Goal: Information Seeking & Learning: Learn about a topic

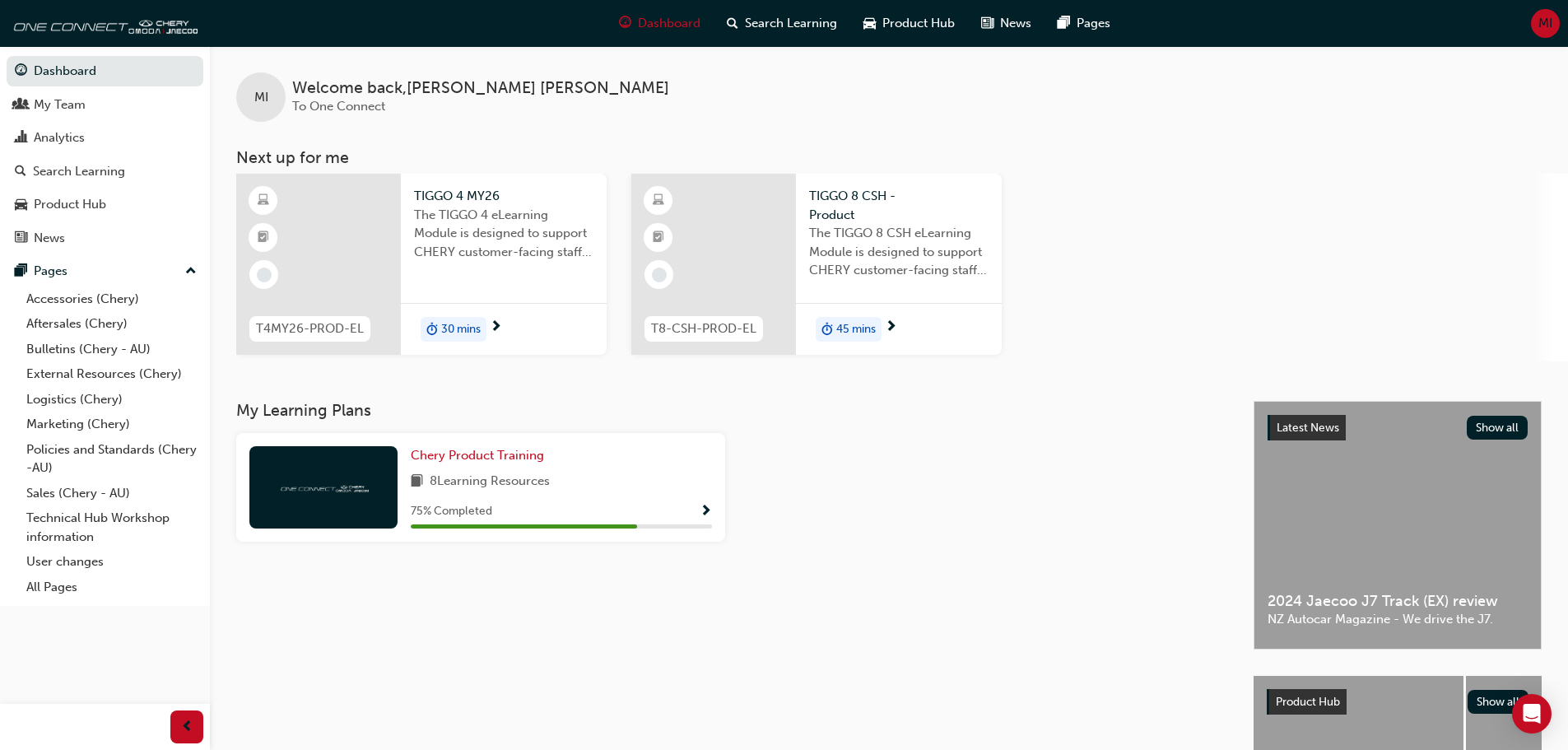
click at [449, 333] on span "30 mins" at bounding box center [461, 329] width 39 height 19
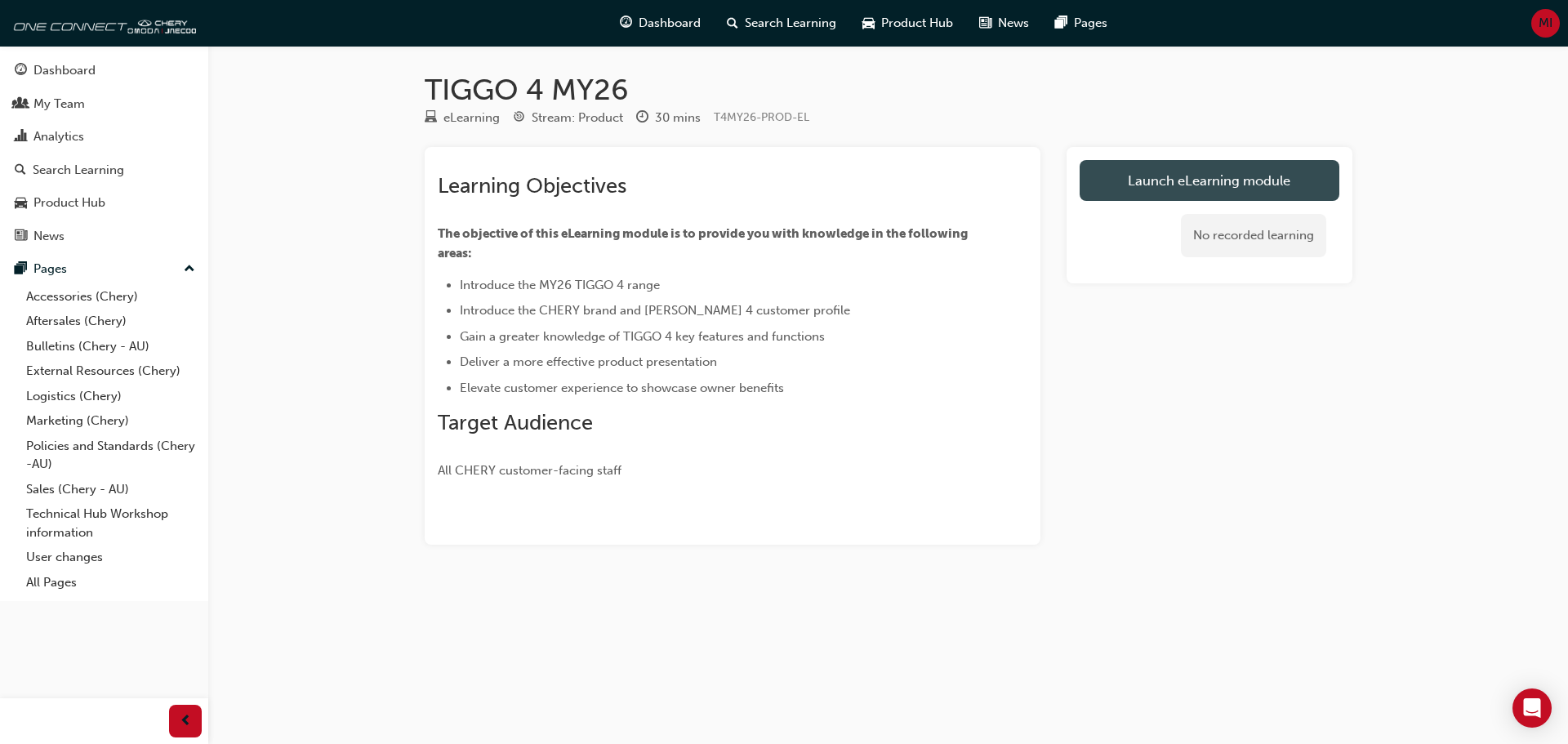
click at [1189, 181] on link "Launch eLearning module" at bounding box center [1209, 181] width 260 height 41
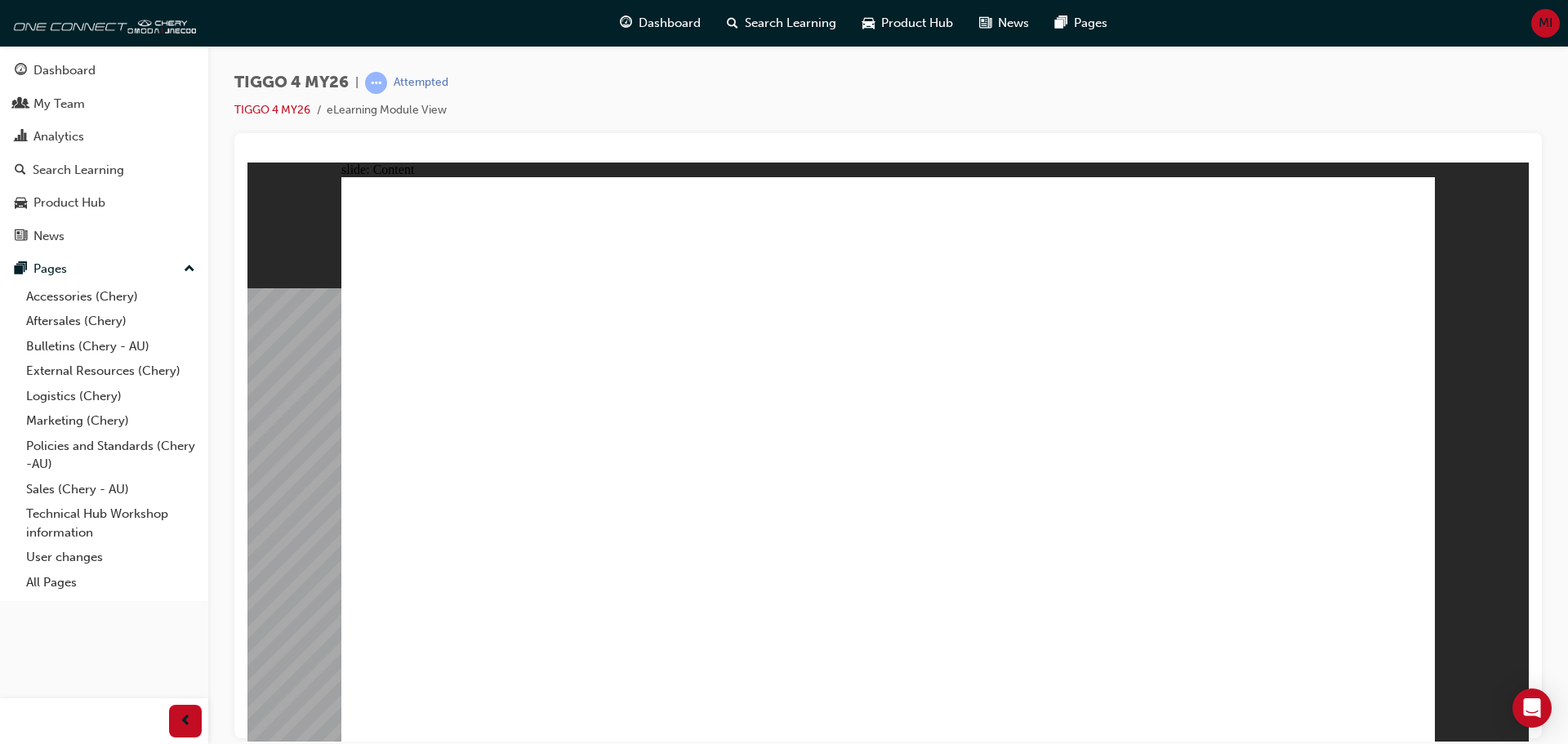
drag, startPoint x: 444, startPoint y: 451, endPoint x: 473, endPoint y: 419, distance: 43.2
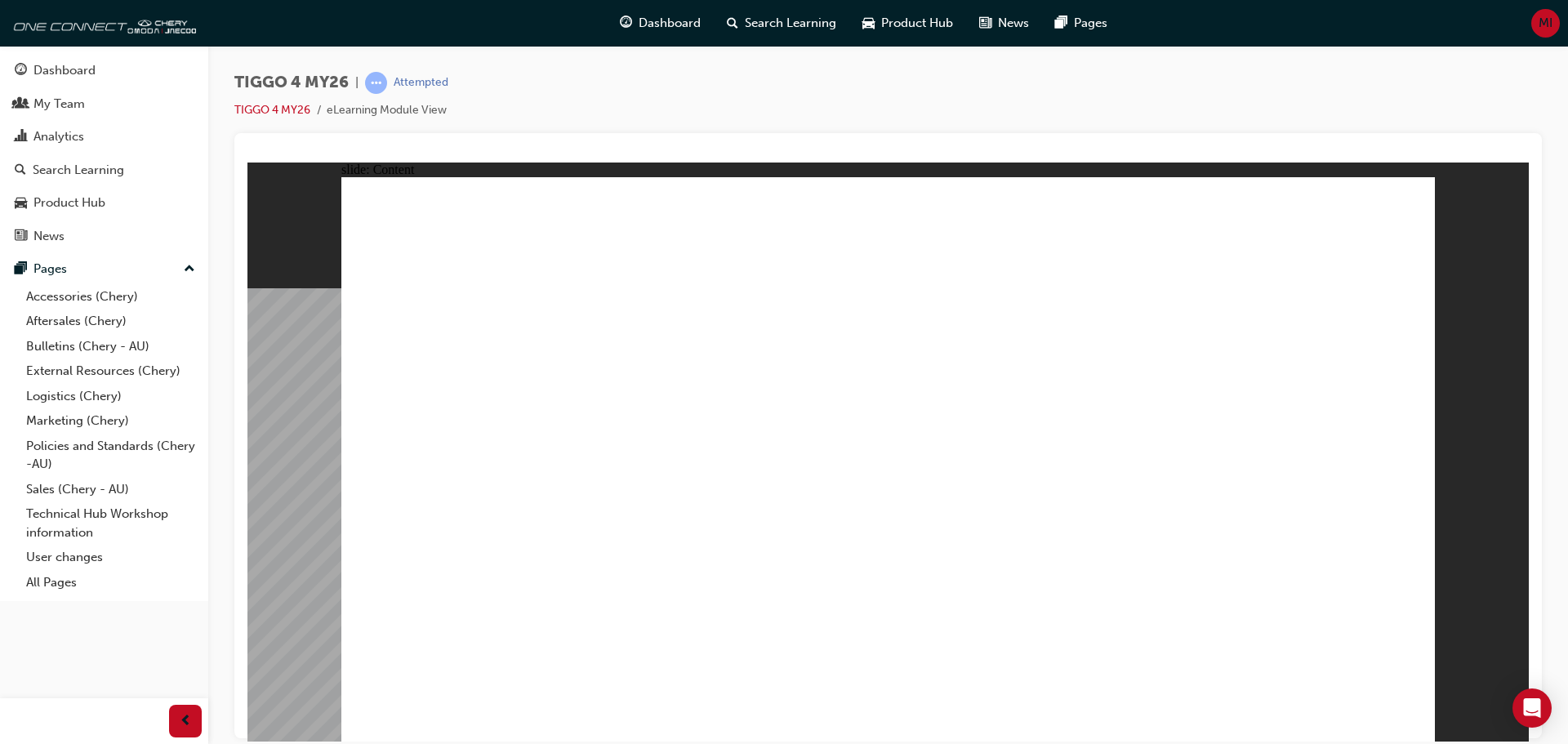
drag, startPoint x: 1203, startPoint y: 245, endPoint x: 1153, endPoint y: 250, distance: 50.2
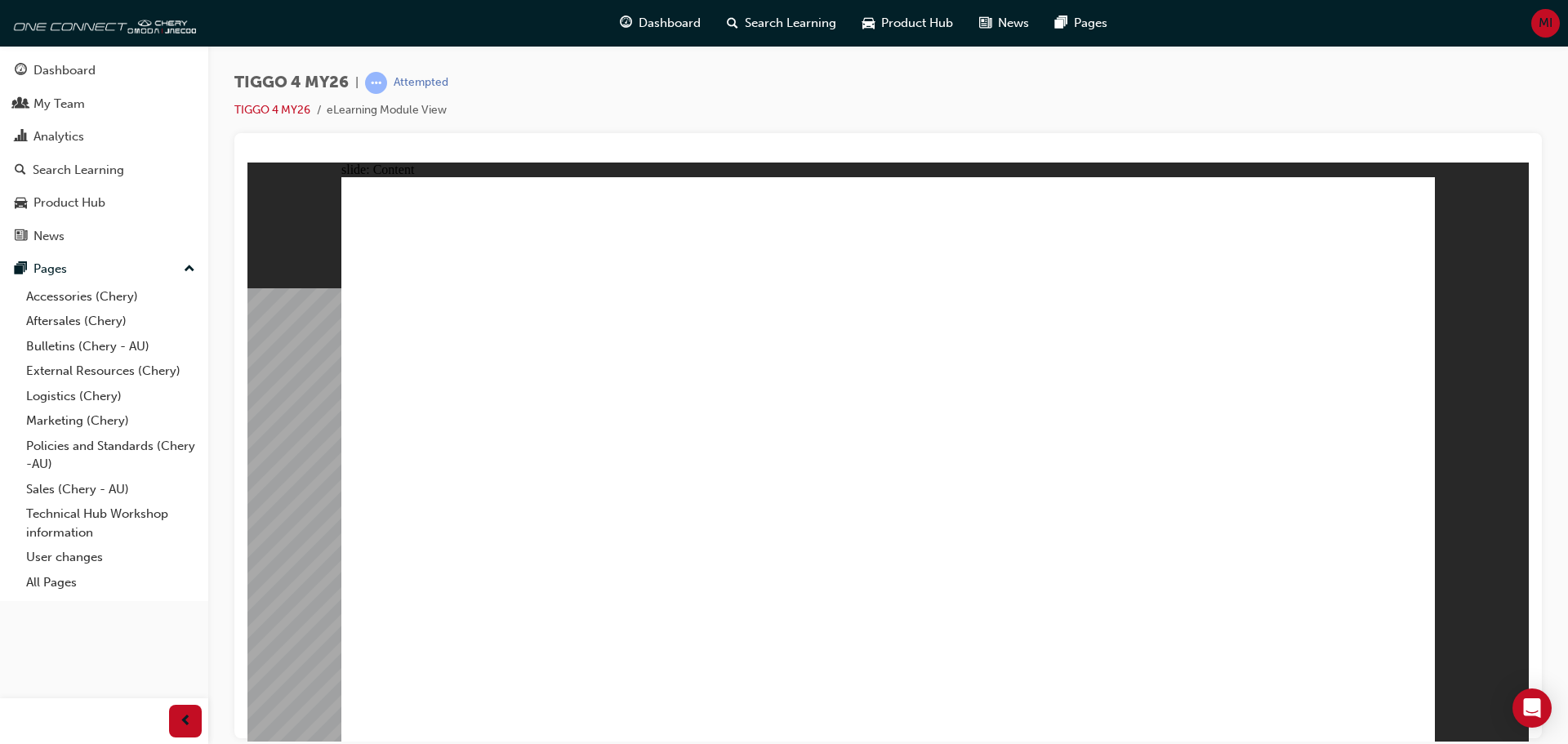
drag, startPoint x: 1275, startPoint y: 316, endPoint x: 1278, endPoint y: 285, distance: 31.1
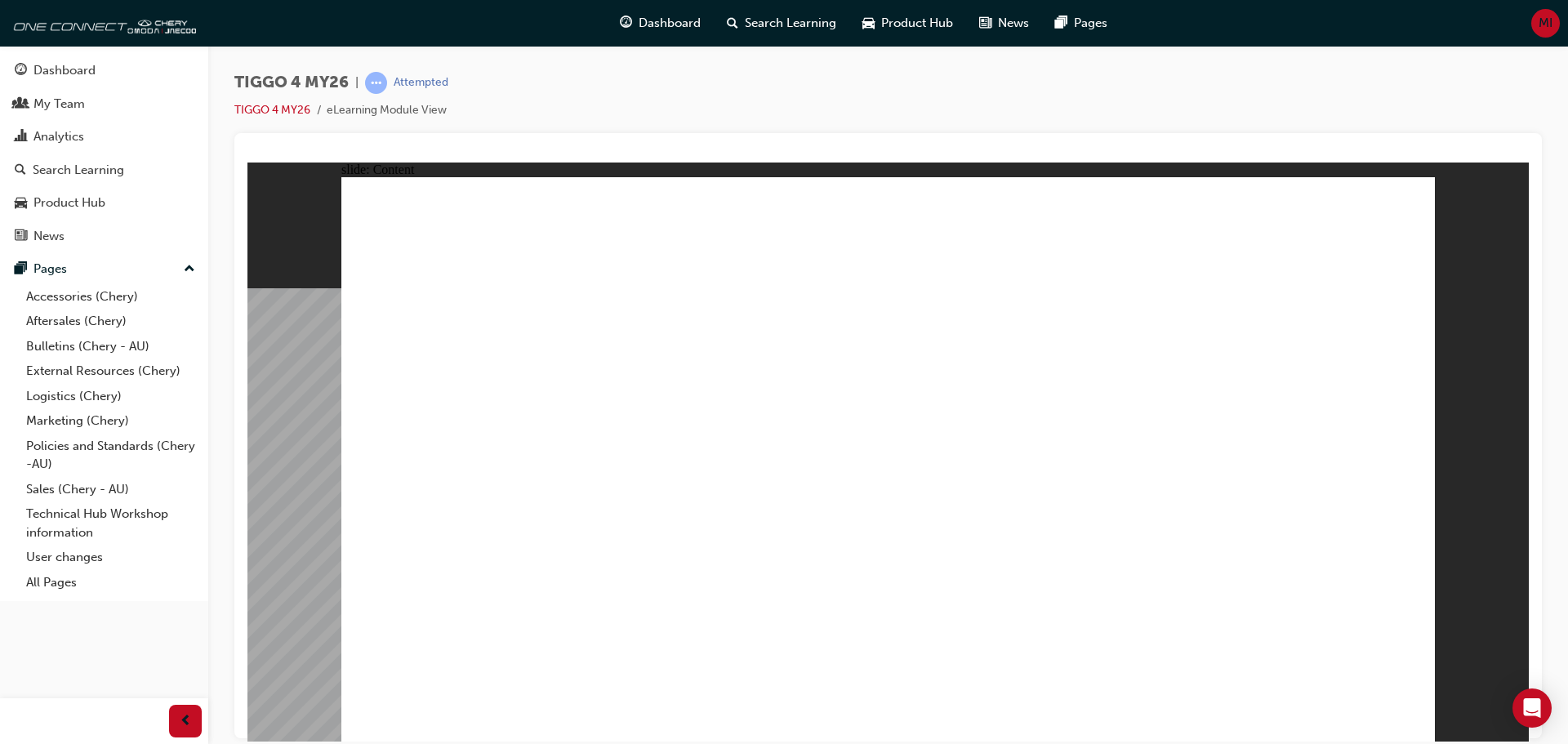
drag, startPoint x: 1142, startPoint y: 388, endPoint x: 1166, endPoint y: 385, distance: 24.2
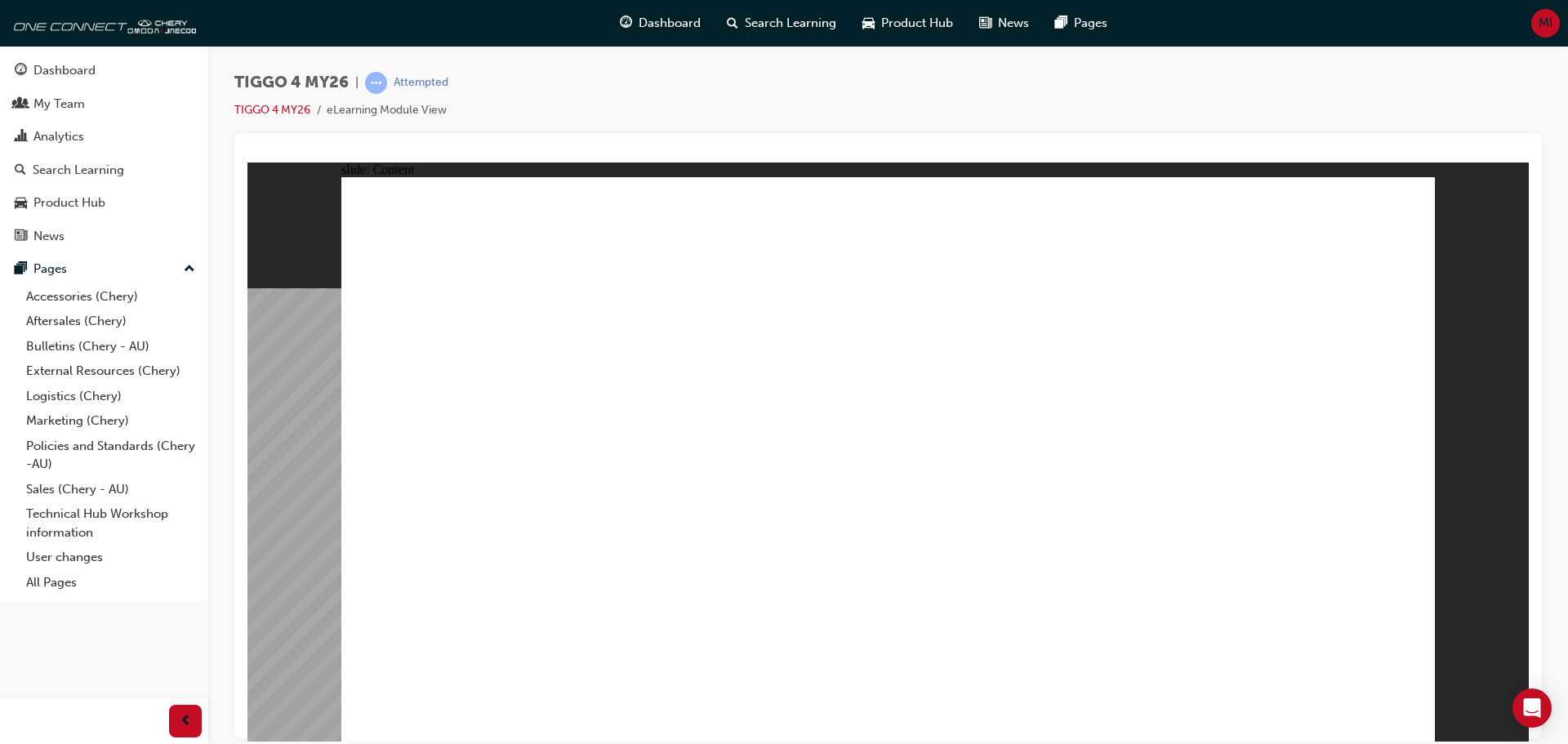
drag, startPoint x: 1038, startPoint y: 590, endPoint x: 1114, endPoint y: 592, distance: 76.0
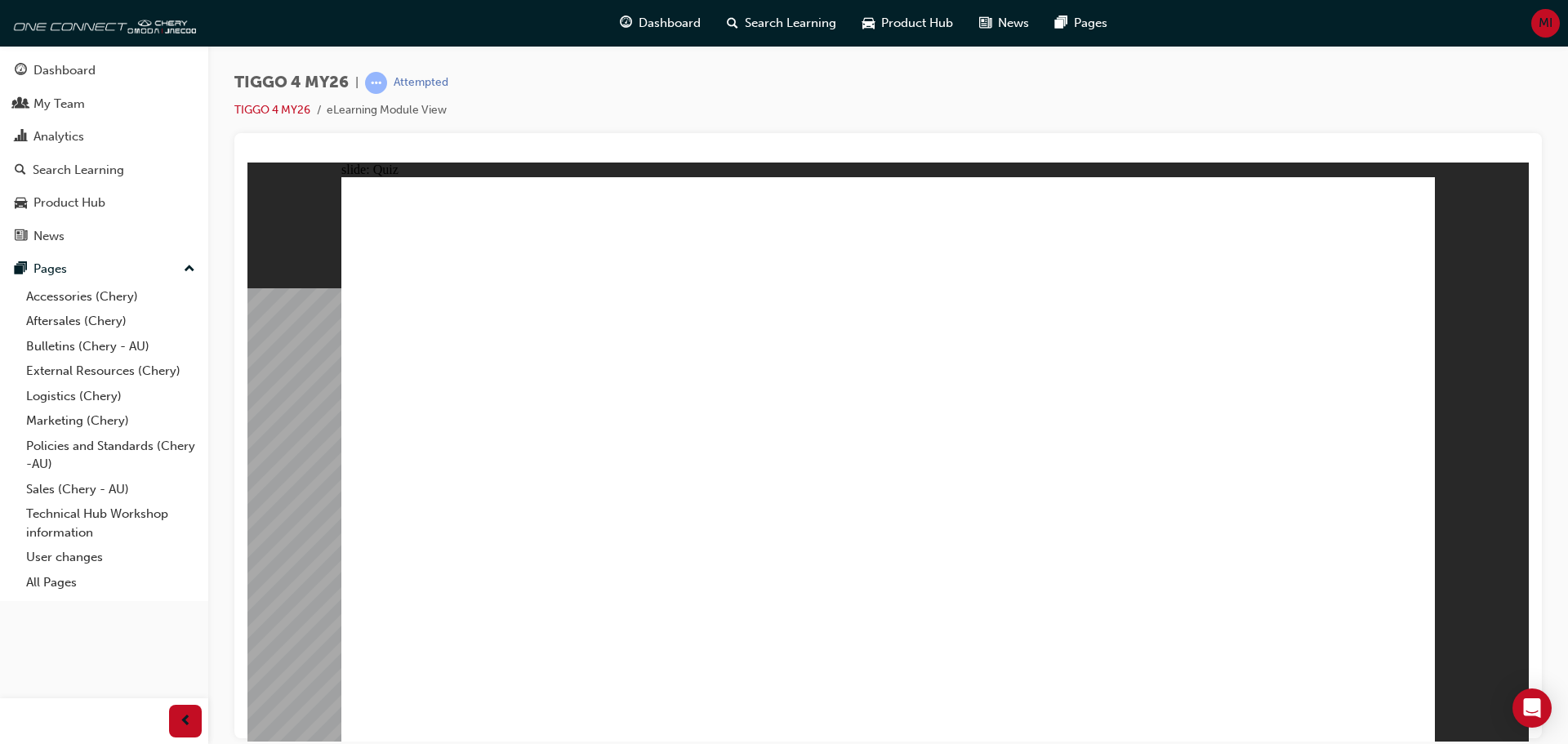
radio input "true"
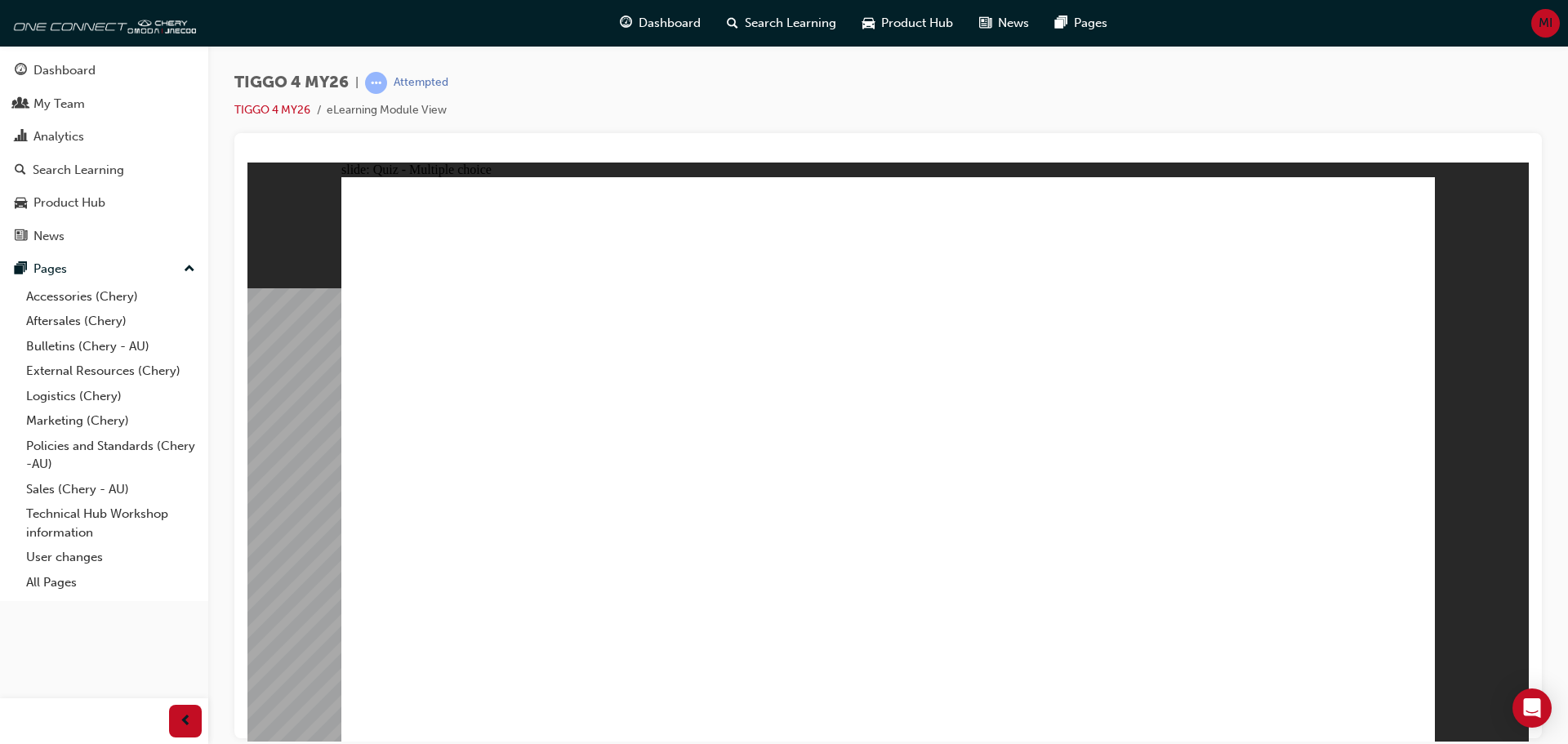
drag, startPoint x: 661, startPoint y: 370, endPoint x: 668, endPoint y: 589, distance: 219.1
drag, startPoint x: 471, startPoint y: 370, endPoint x: 924, endPoint y: 591, distance: 504.0
drag, startPoint x: 910, startPoint y: 365, endPoint x: 1125, endPoint y: 589, distance: 310.5
drag, startPoint x: 1307, startPoint y: 363, endPoint x: 1303, endPoint y: 582, distance: 219.0
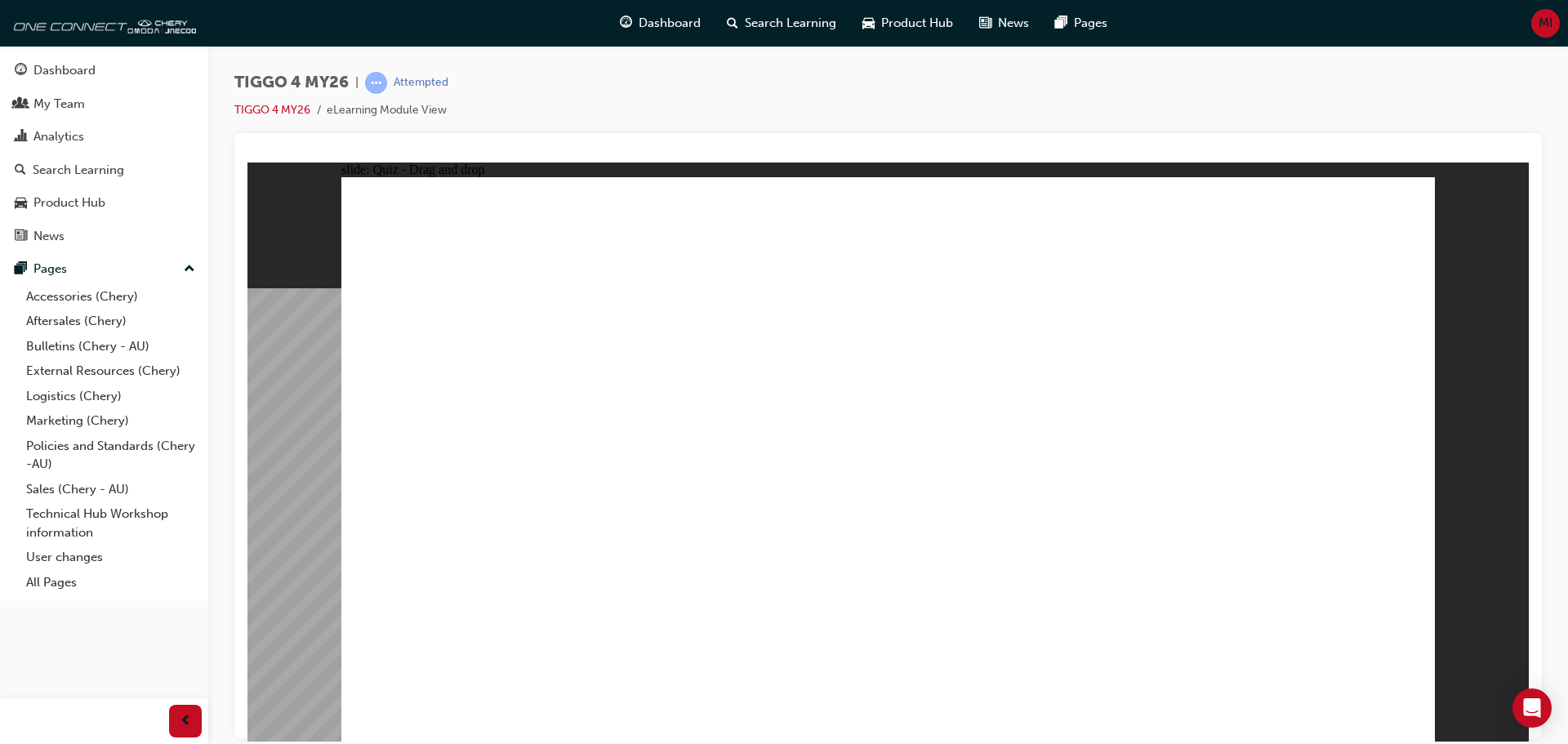
drag, startPoint x: 1095, startPoint y: 368, endPoint x: 503, endPoint y: 601, distance: 636.2
radio input "true"
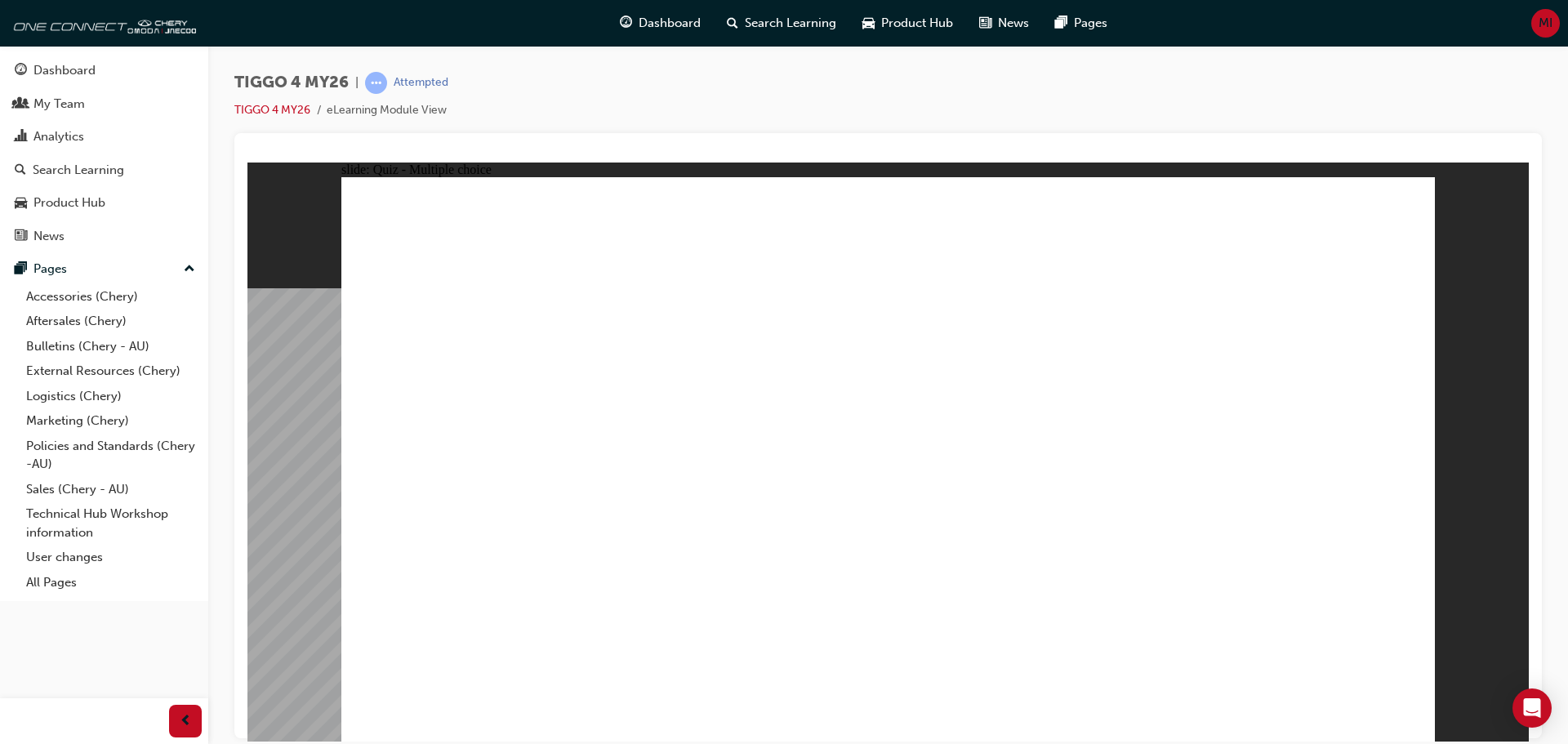
radio input "true"
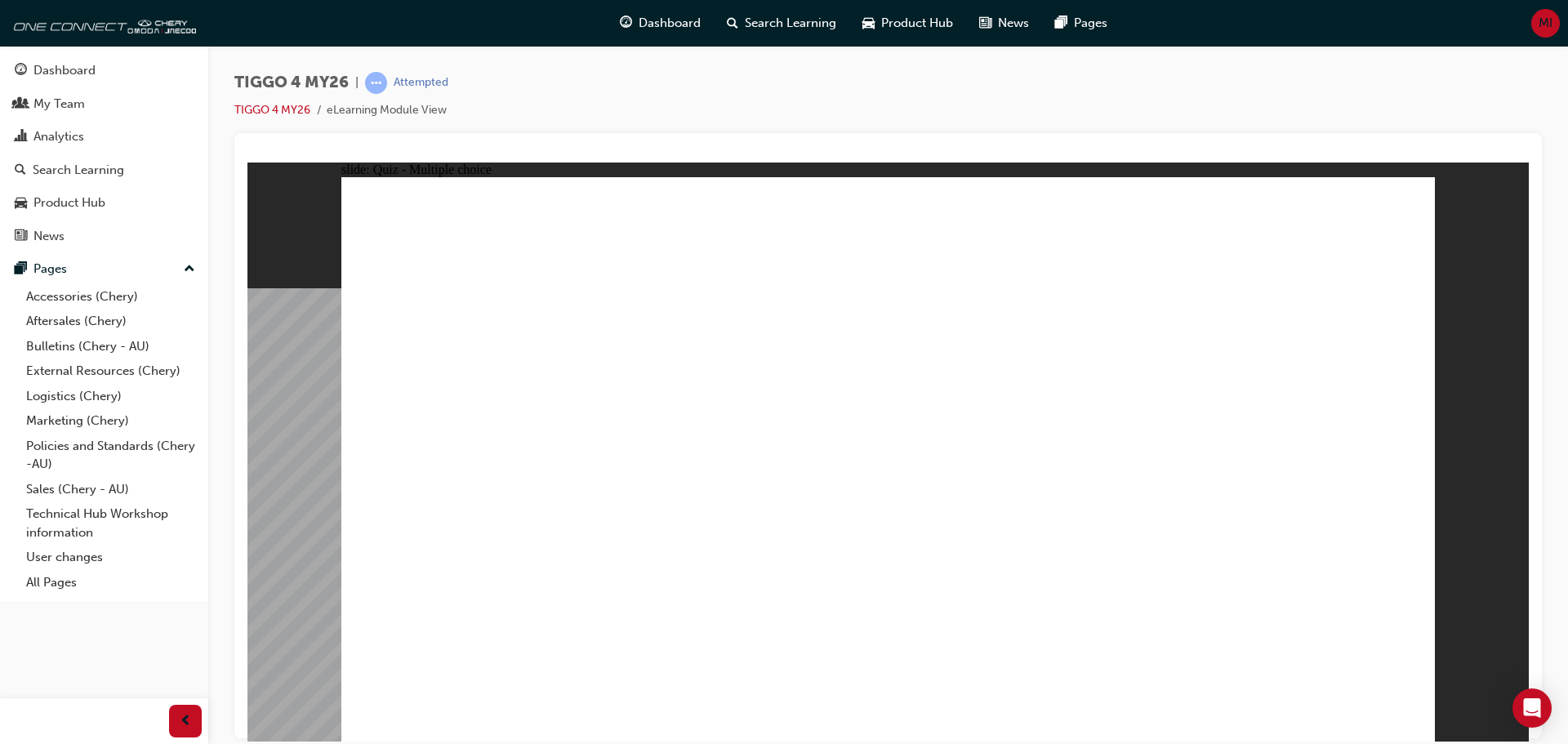
drag, startPoint x: 697, startPoint y: 406, endPoint x: 962, endPoint y: 359, distance: 269.1
drag, startPoint x: 719, startPoint y: 455, endPoint x: 1256, endPoint y: 322, distance: 553.2
drag, startPoint x: 730, startPoint y: 520, endPoint x: 1258, endPoint y: 375, distance: 547.5
drag, startPoint x: 495, startPoint y: 407, endPoint x: 1287, endPoint y: 424, distance: 792.2
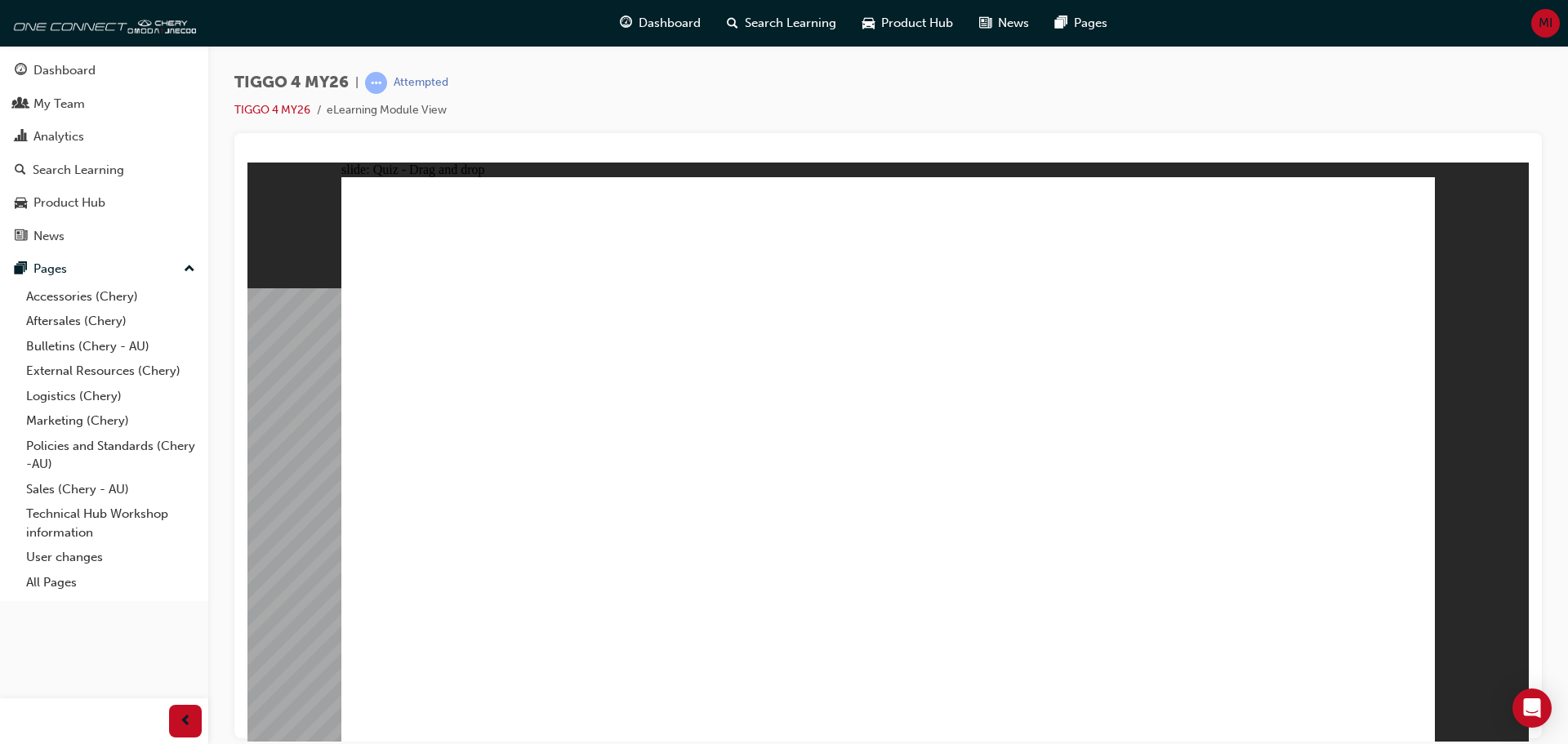
drag, startPoint x: 445, startPoint y: 468, endPoint x: 1219, endPoint y: 449, distance: 774.2
drag, startPoint x: 511, startPoint y: 521, endPoint x: 1032, endPoint y: 368, distance: 543.0
drag, startPoint x: 531, startPoint y: 575, endPoint x: 1303, endPoint y: 495, distance: 776.1
drag, startPoint x: 1302, startPoint y: 406, endPoint x: 1015, endPoint y: 458, distance: 291.7
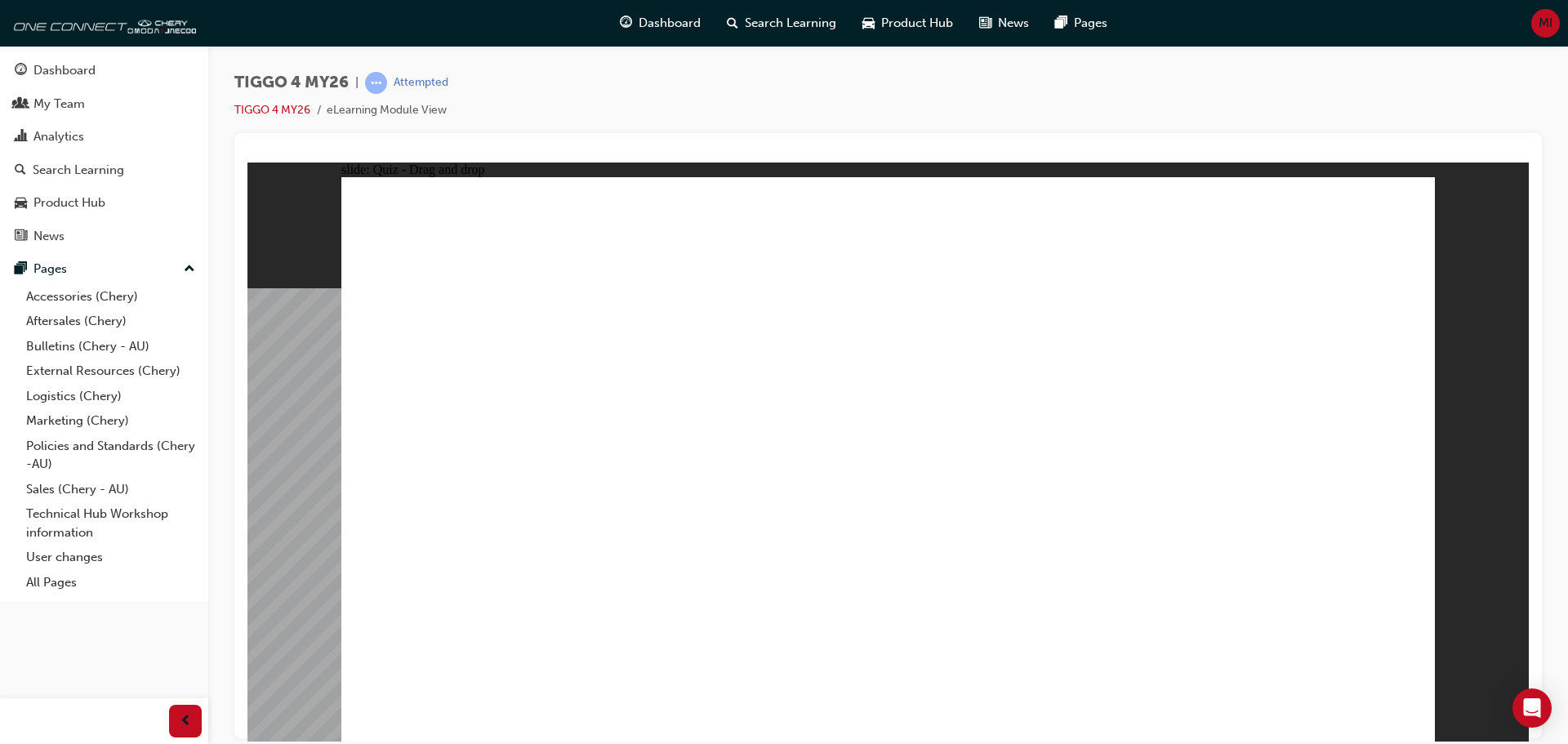
radio input "true"
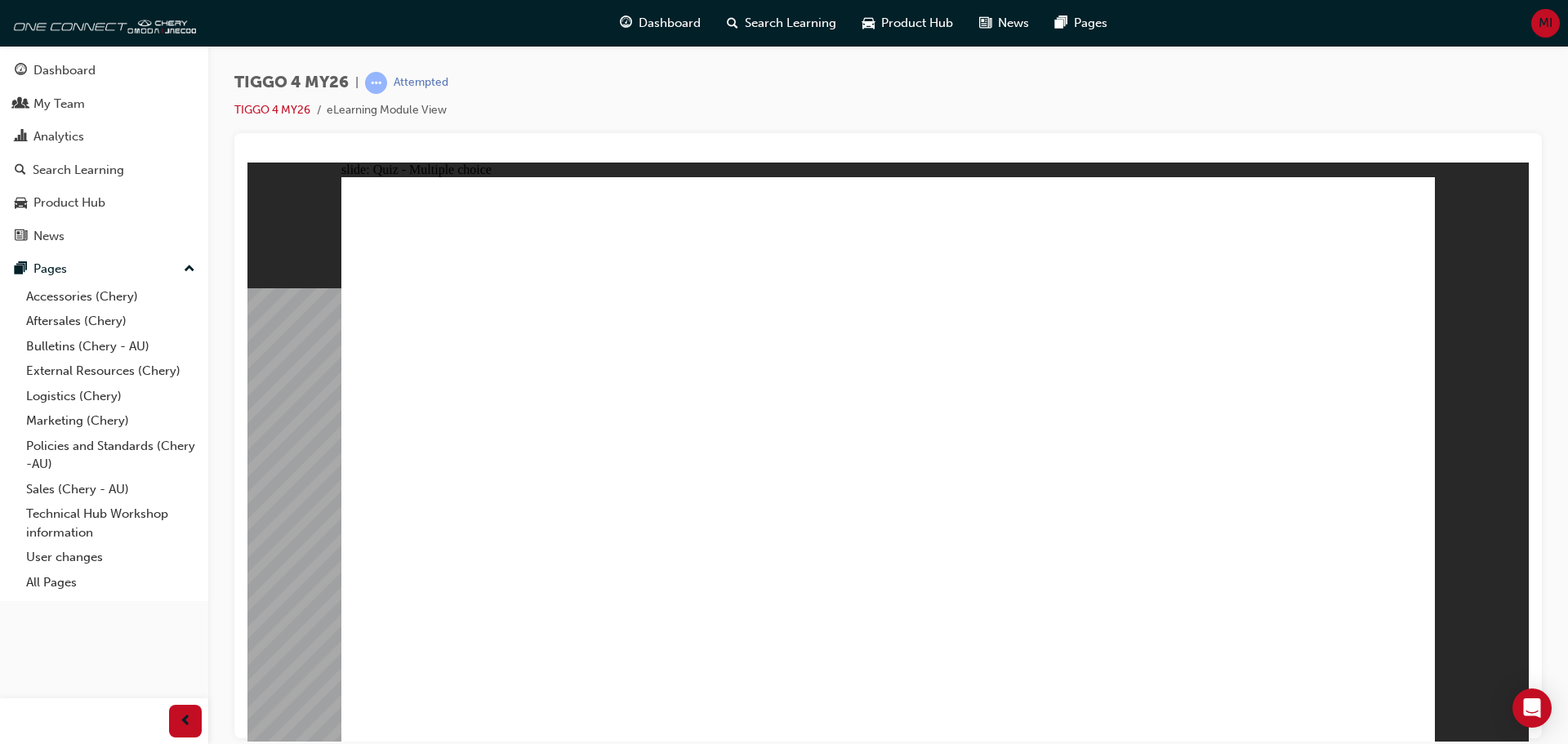
radio input "true"
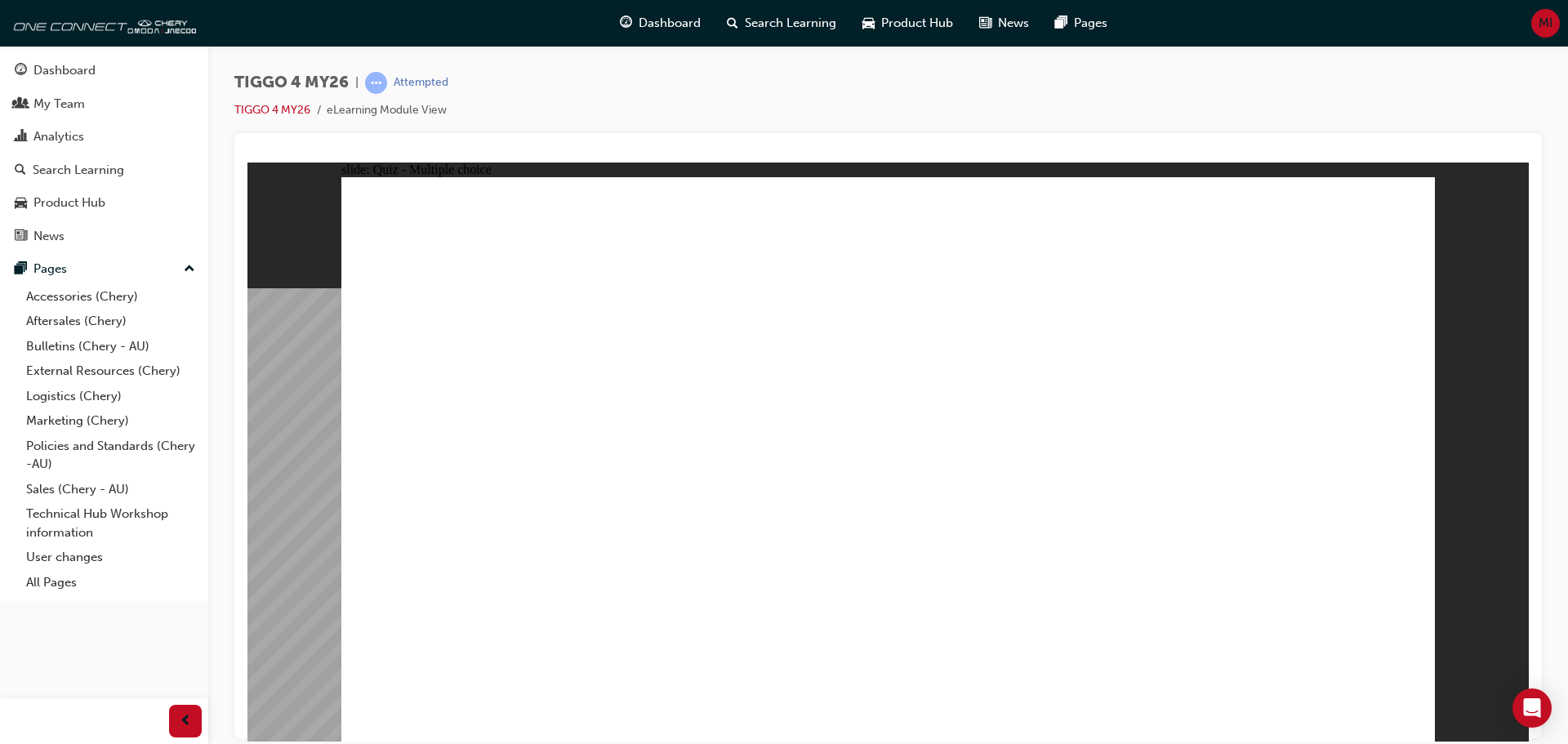
radio input "true"
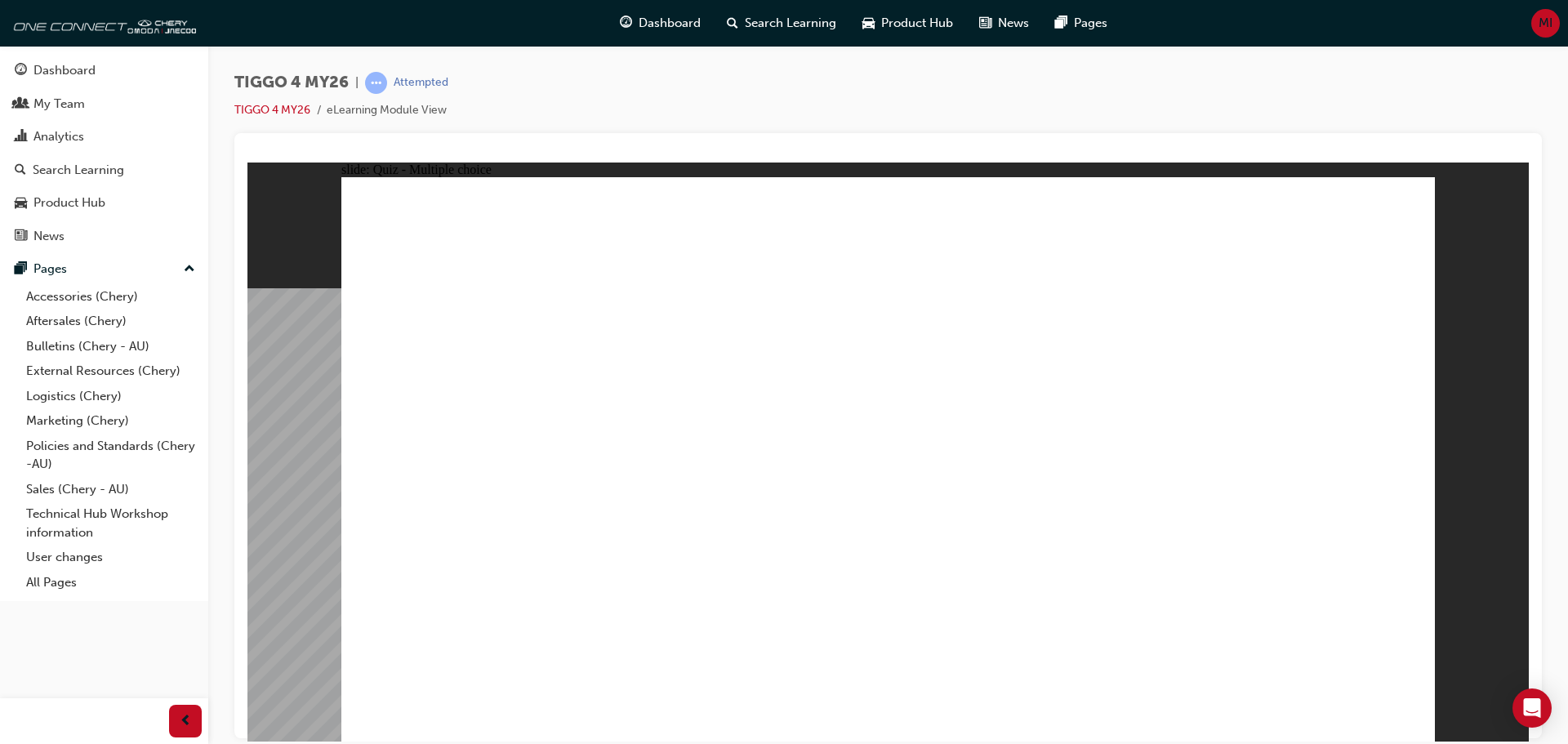
radio input "true"
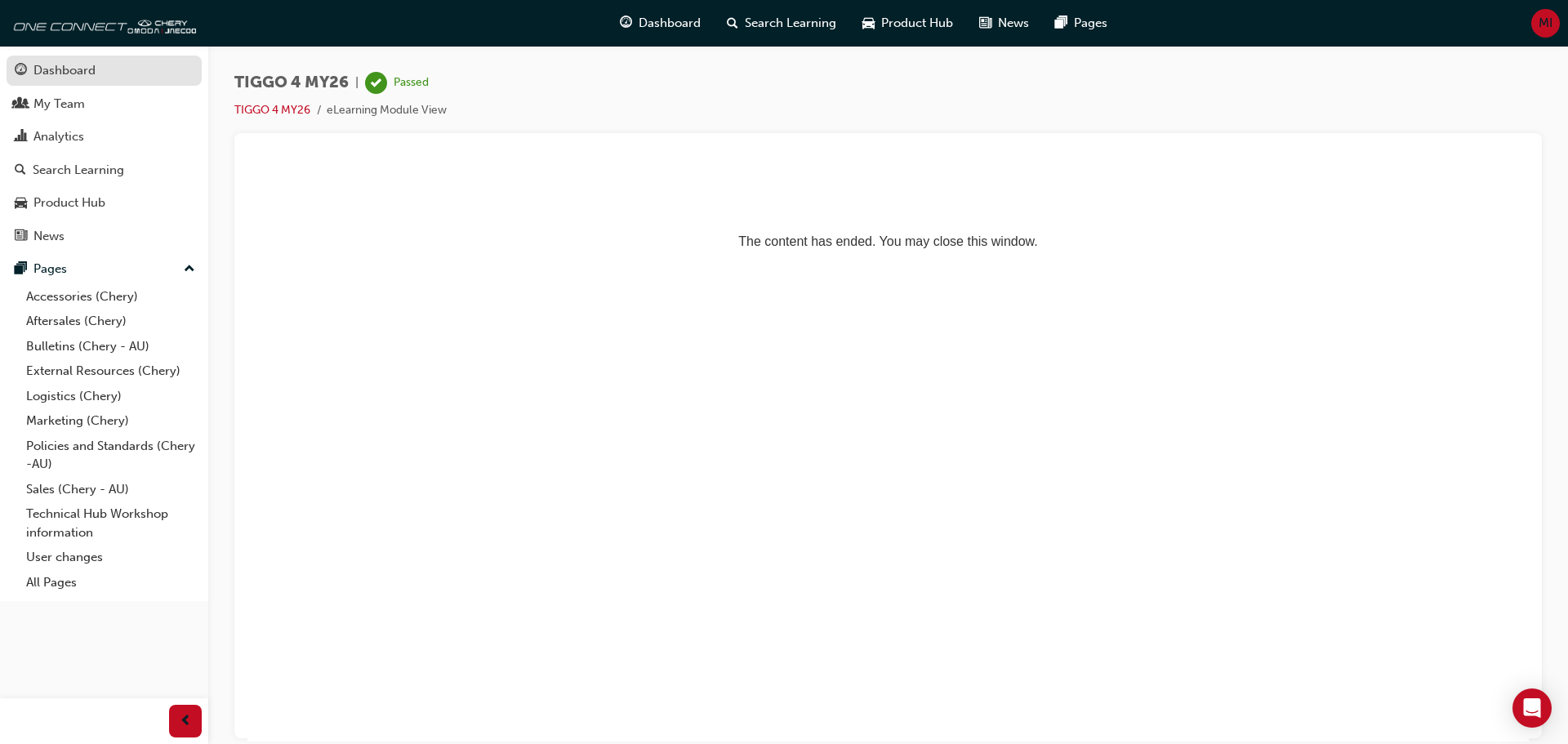
click at [78, 70] on div "Dashboard" at bounding box center [64, 70] width 62 height 19
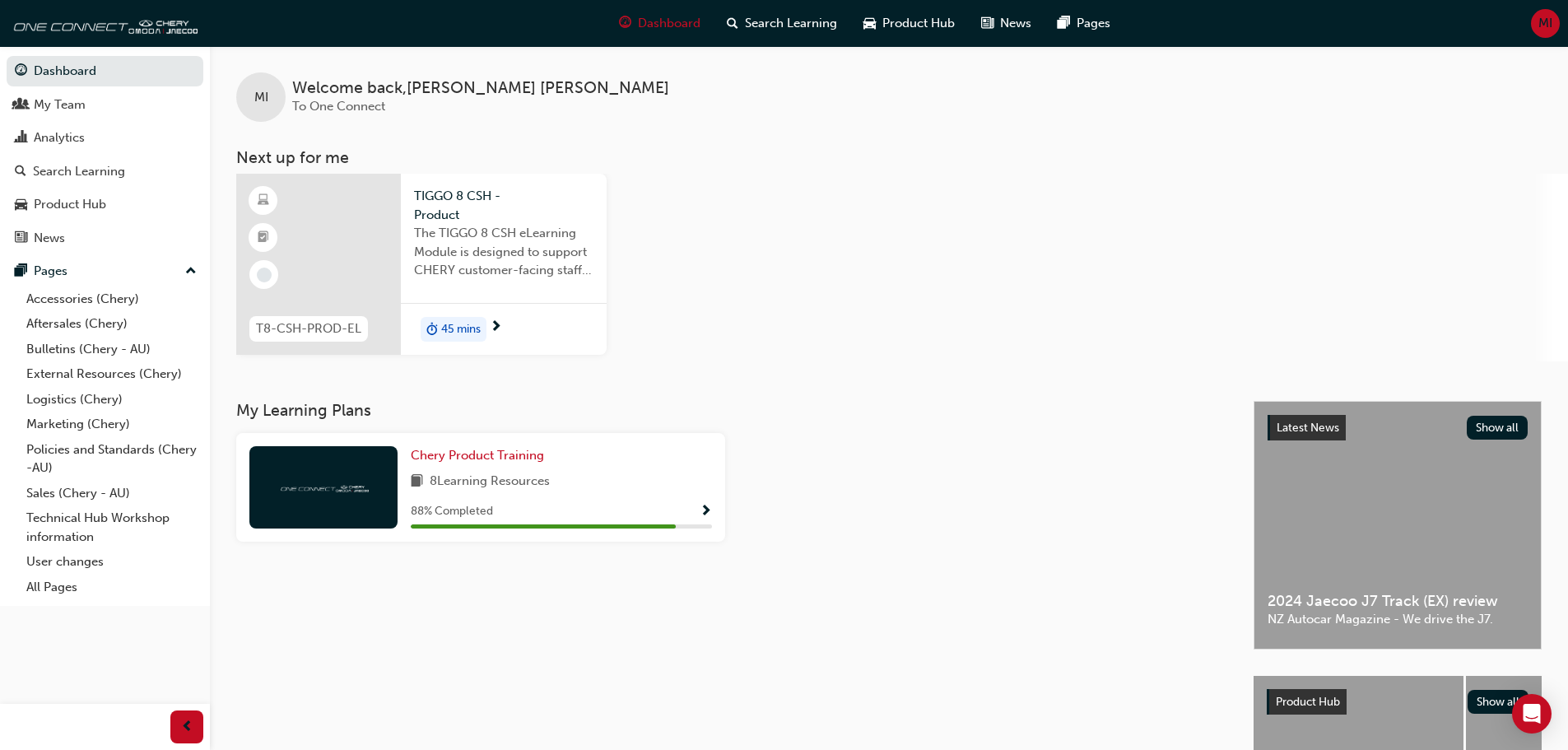
click at [459, 328] on span "45 mins" at bounding box center [461, 329] width 39 height 19
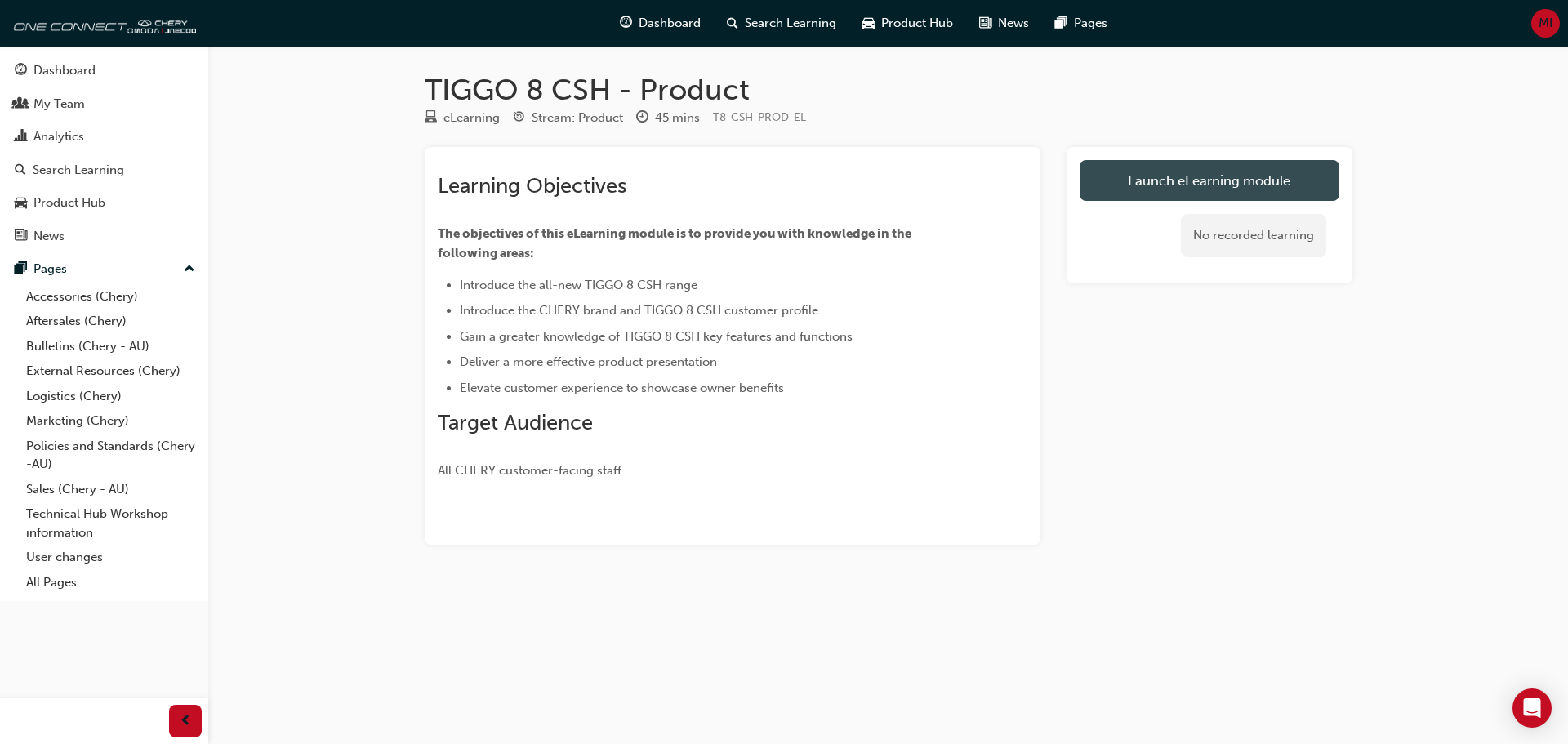
click at [1099, 186] on link "Launch eLearning module" at bounding box center [1209, 181] width 260 height 41
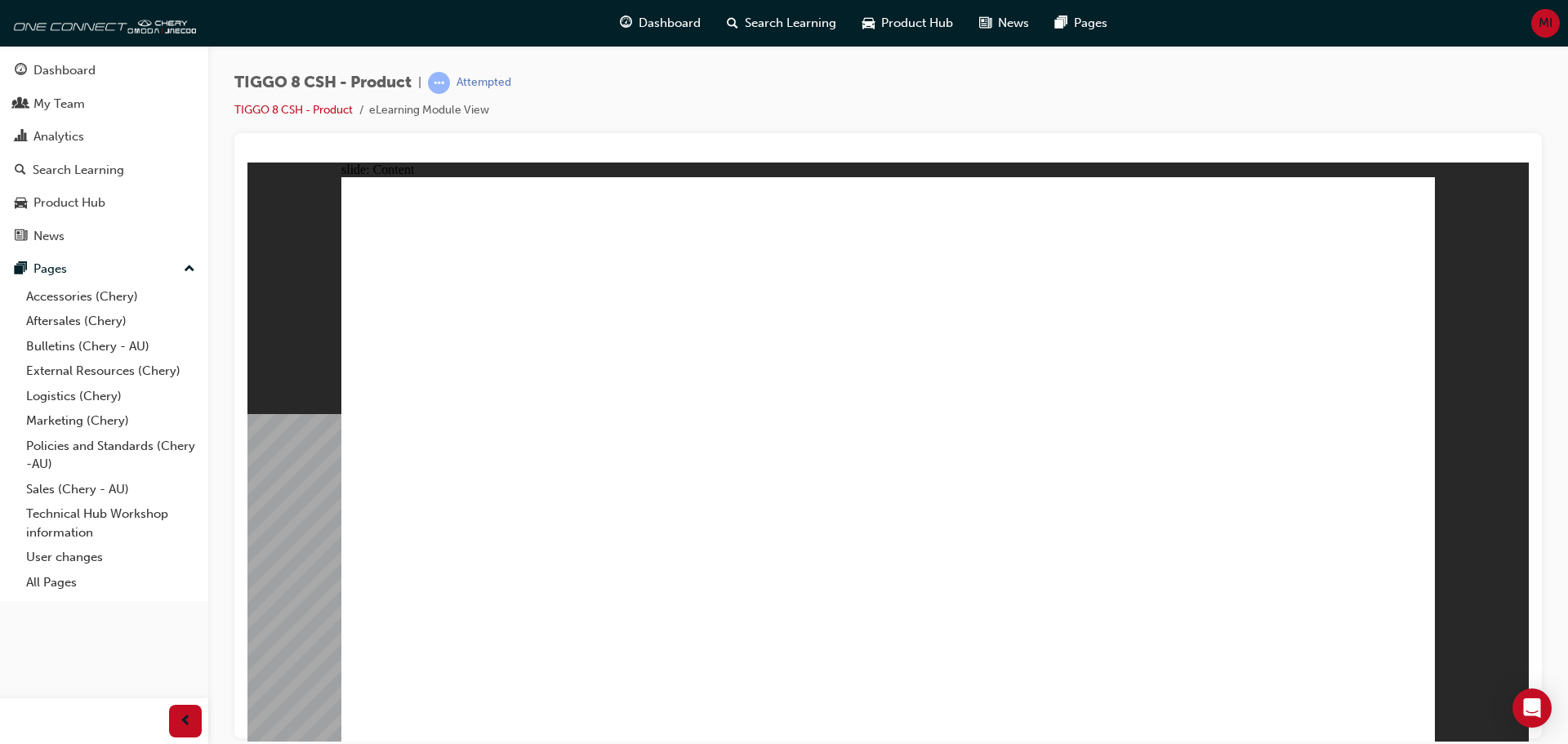
drag, startPoint x: 1392, startPoint y: 729, endPoint x: 1398, endPoint y: 721, distance: 10.0
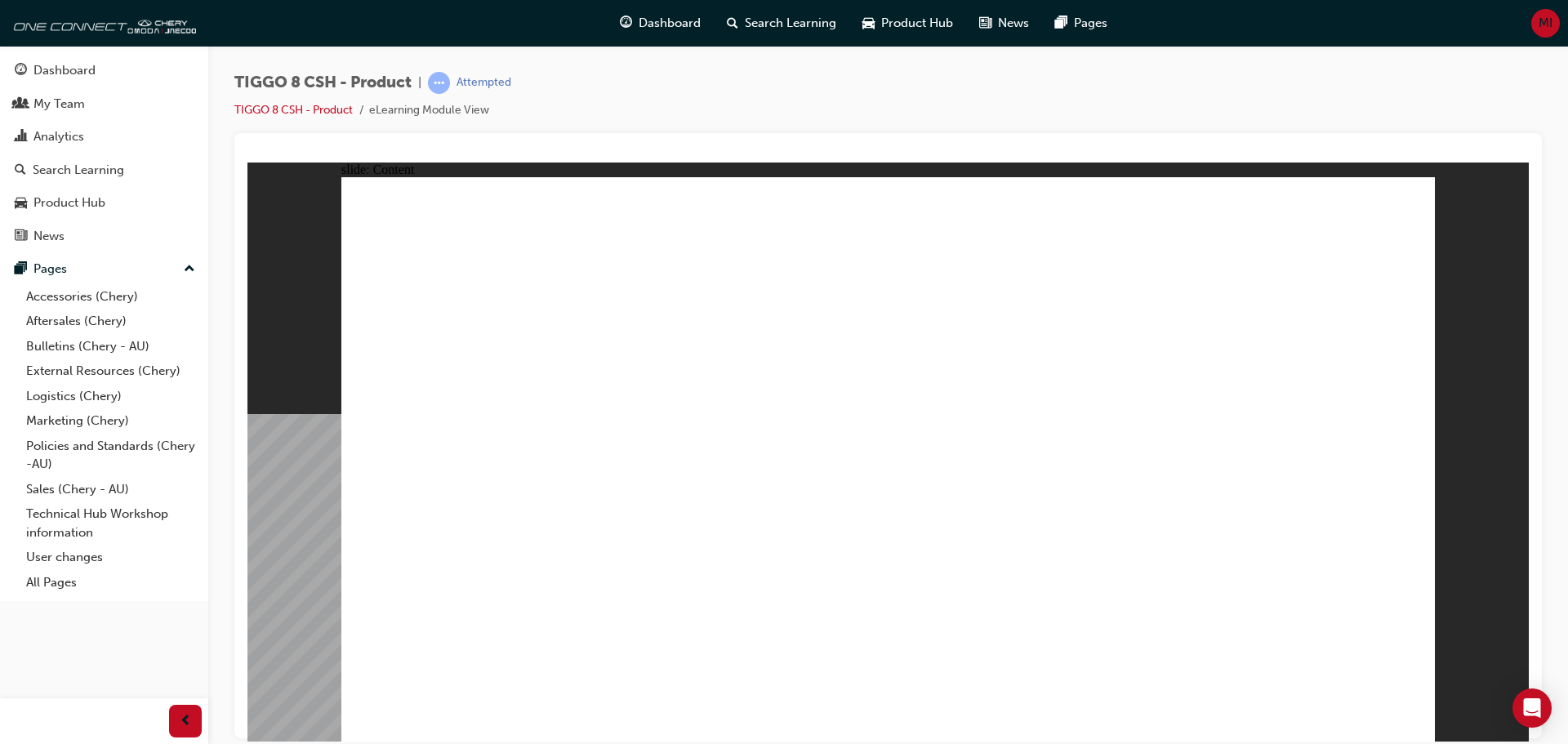
drag, startPoint x: 1091, startPoint y: 355, endPoint x: 1181, endPoint y: 380, distance: 93.4
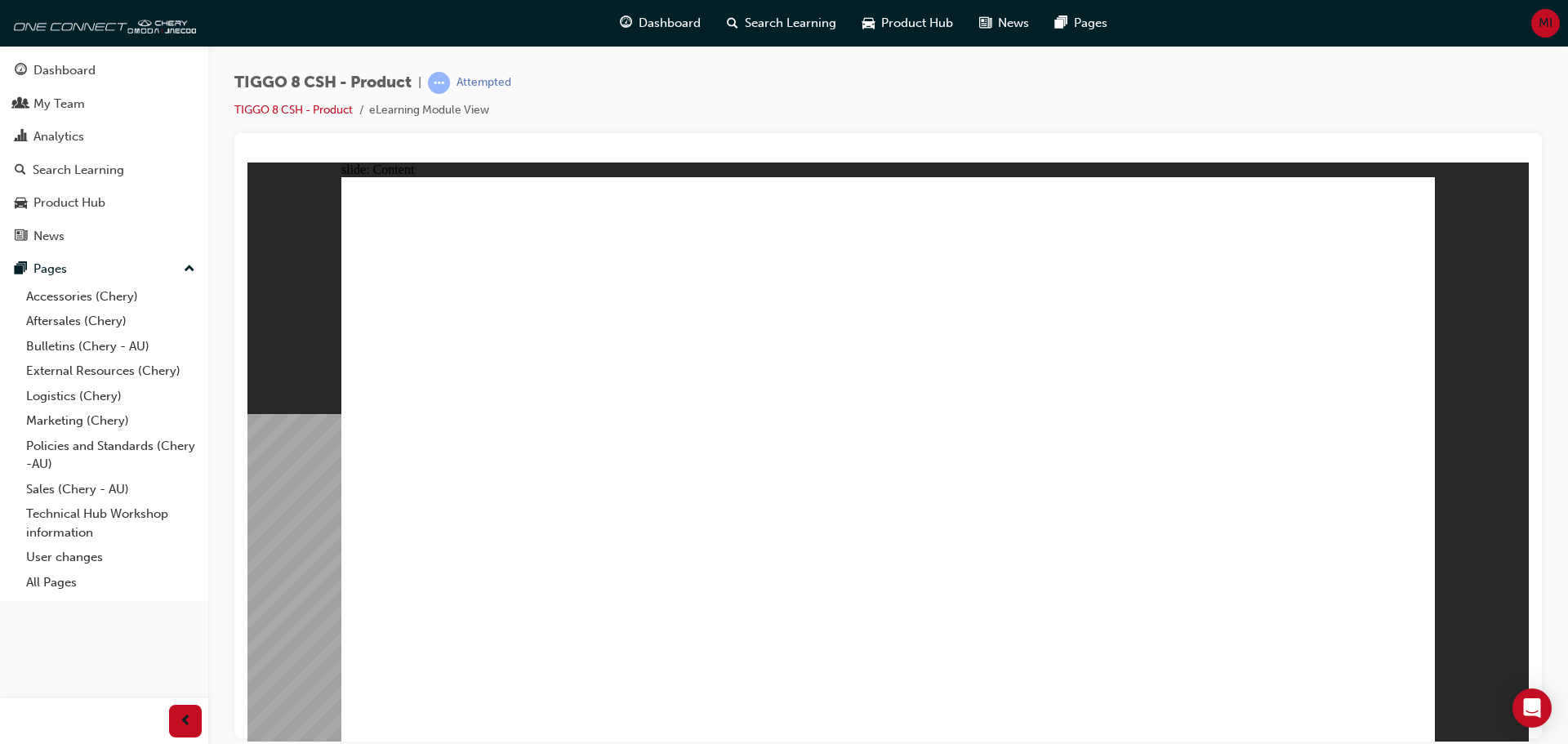
drag, startPoint x: 1279, startPoint y: 318, endPoint x: 1273, endPoint y: 309, distance: 10.8
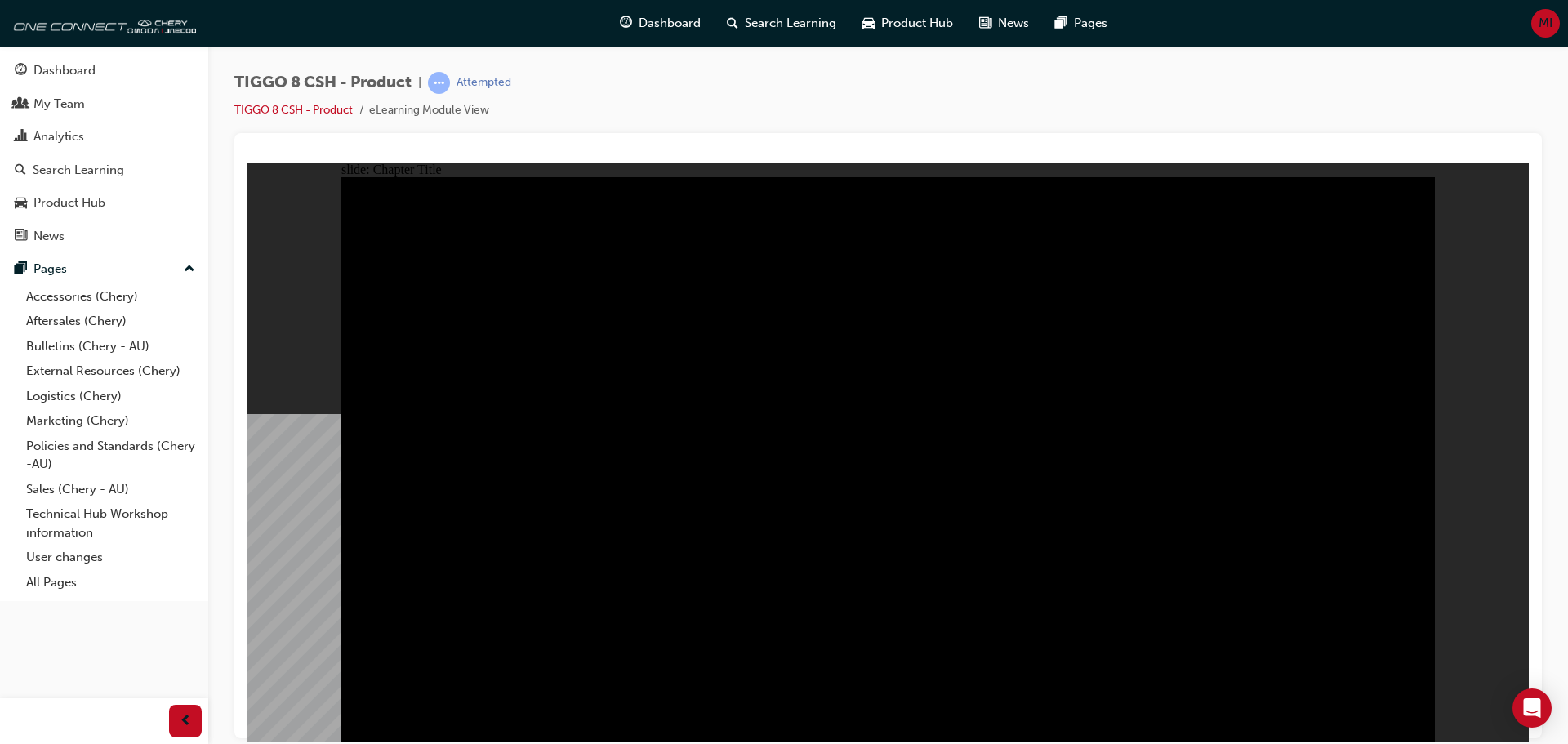
type input "23"
drag, startPoint x: 395, startPoint y: 236, endPoint x: 599, endPoint y: 241, distance: 204.1
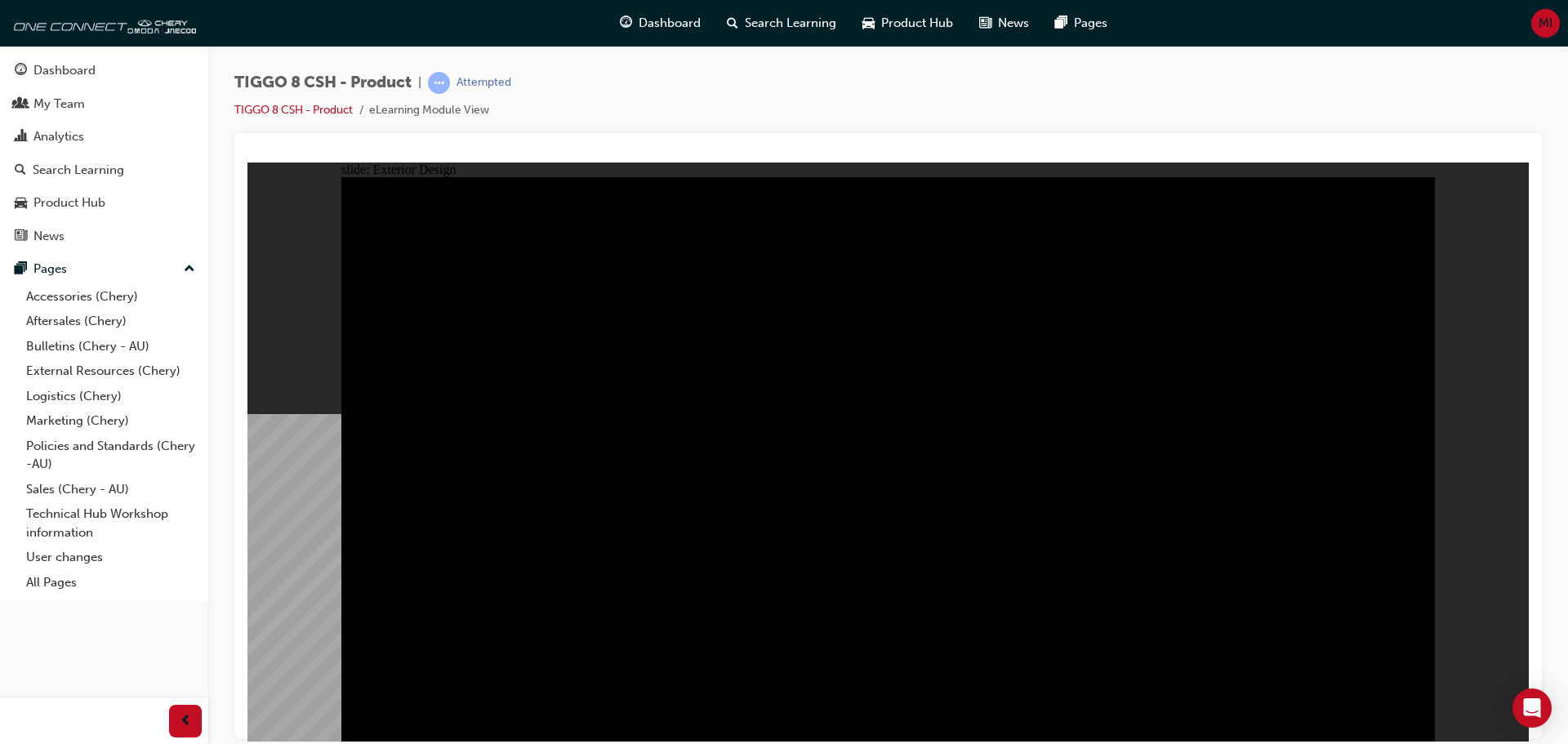
drag, startPoint x: 831, startPoint y: 345, endPoint x: 1079, endPoint y: 353, distance: 248.1
drag, startPoint x: 1093, startPoint y: 355, endPoint x: 1202, endPoint y: 609, distance: 276.4
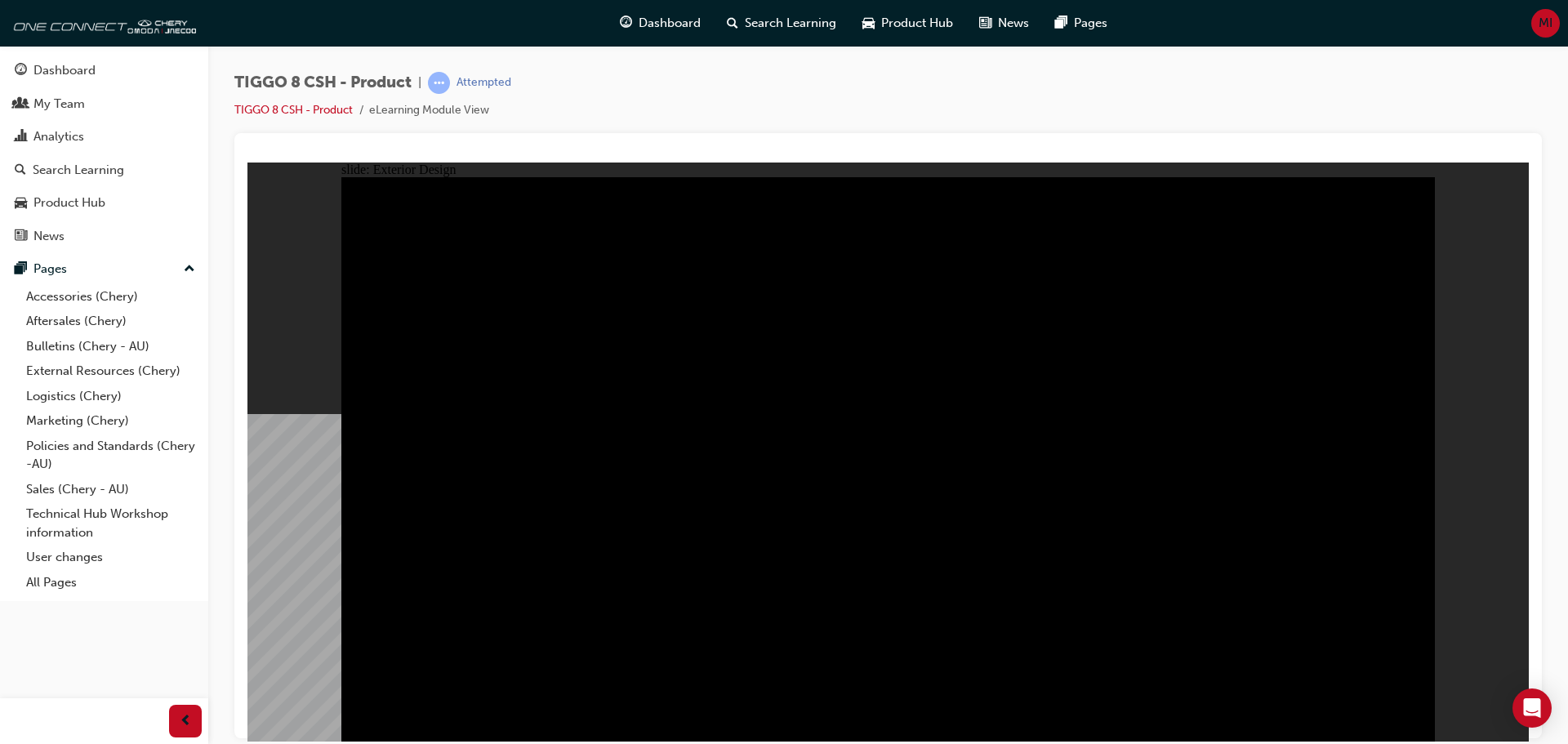
drag, startPoint x: 444, startPoint y: 633, endPoint x: 444, endPoint y: 598, distance: 35.0
type input "0"
drag, startPoint x: 491, startPoint y: 236, endPoint x: 342, endPoint y: 260, distance: 150.9
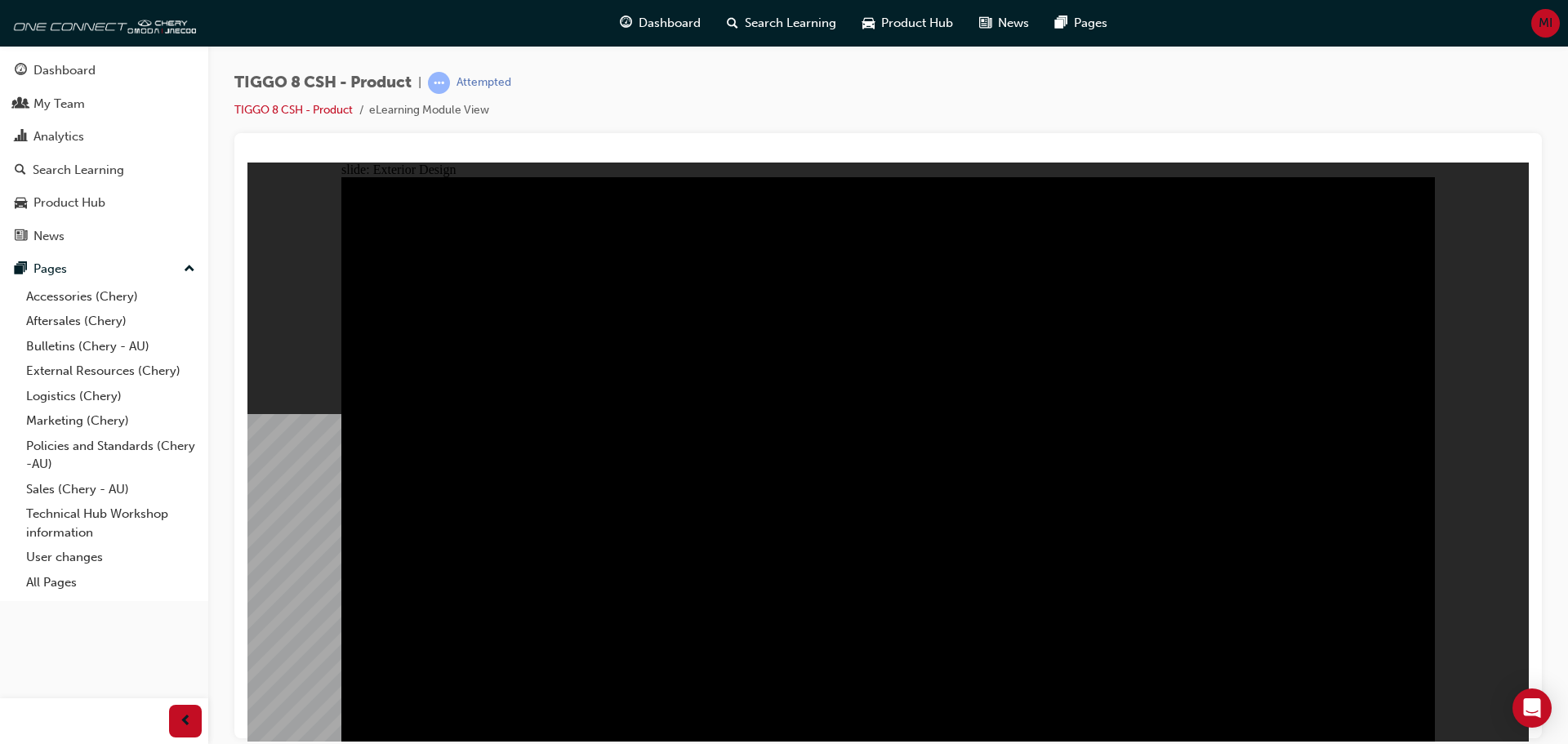
drag, startPoint x: 1389, startPoint y: 712, endPoint x: 1403, endPoint y: 712, distance: 14.0
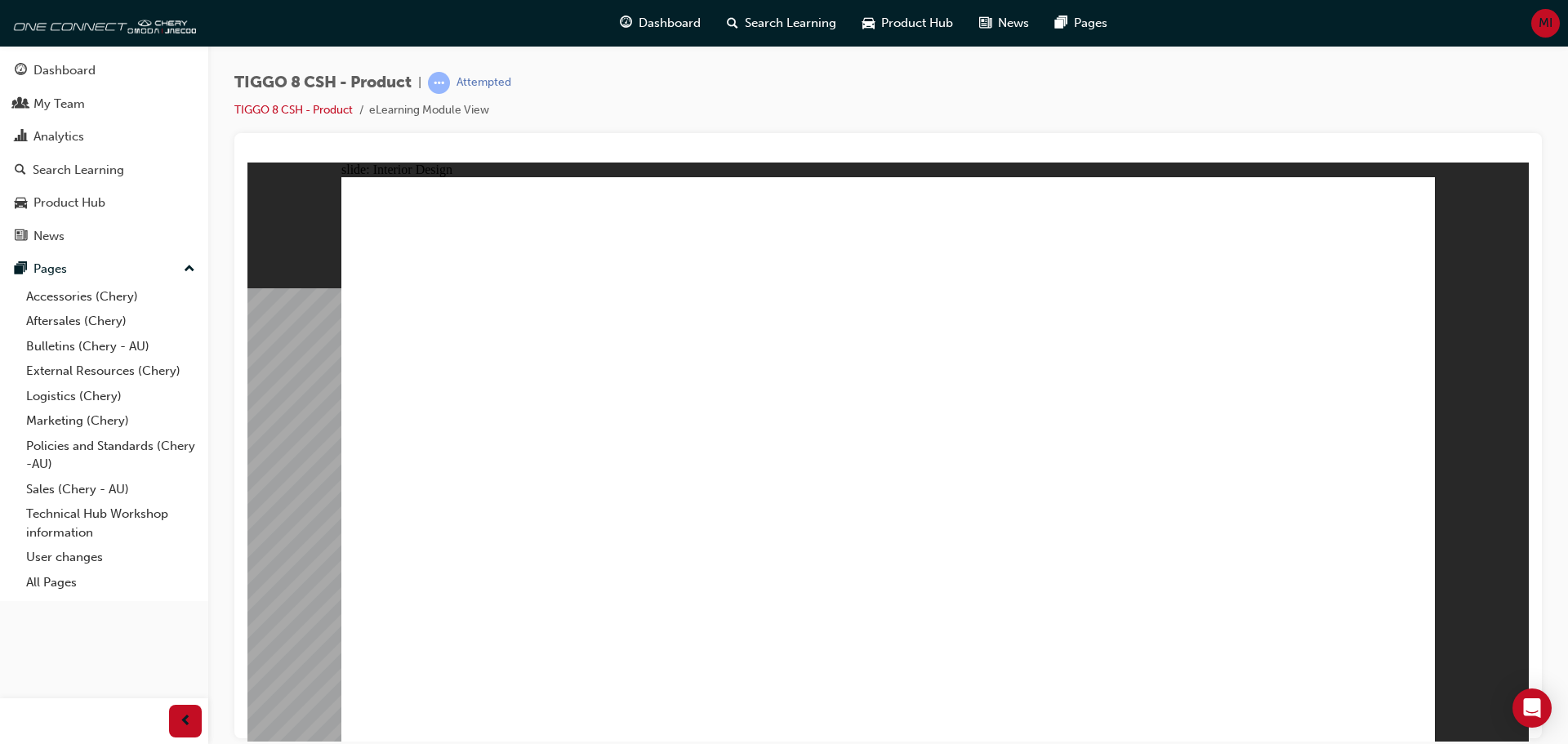
click at [247, 741] on html "slide: Interior Design T18FL4360.jpg : 360 degree image interaction. free explo…" at bounding box center [888, 451] width 1282 height 579
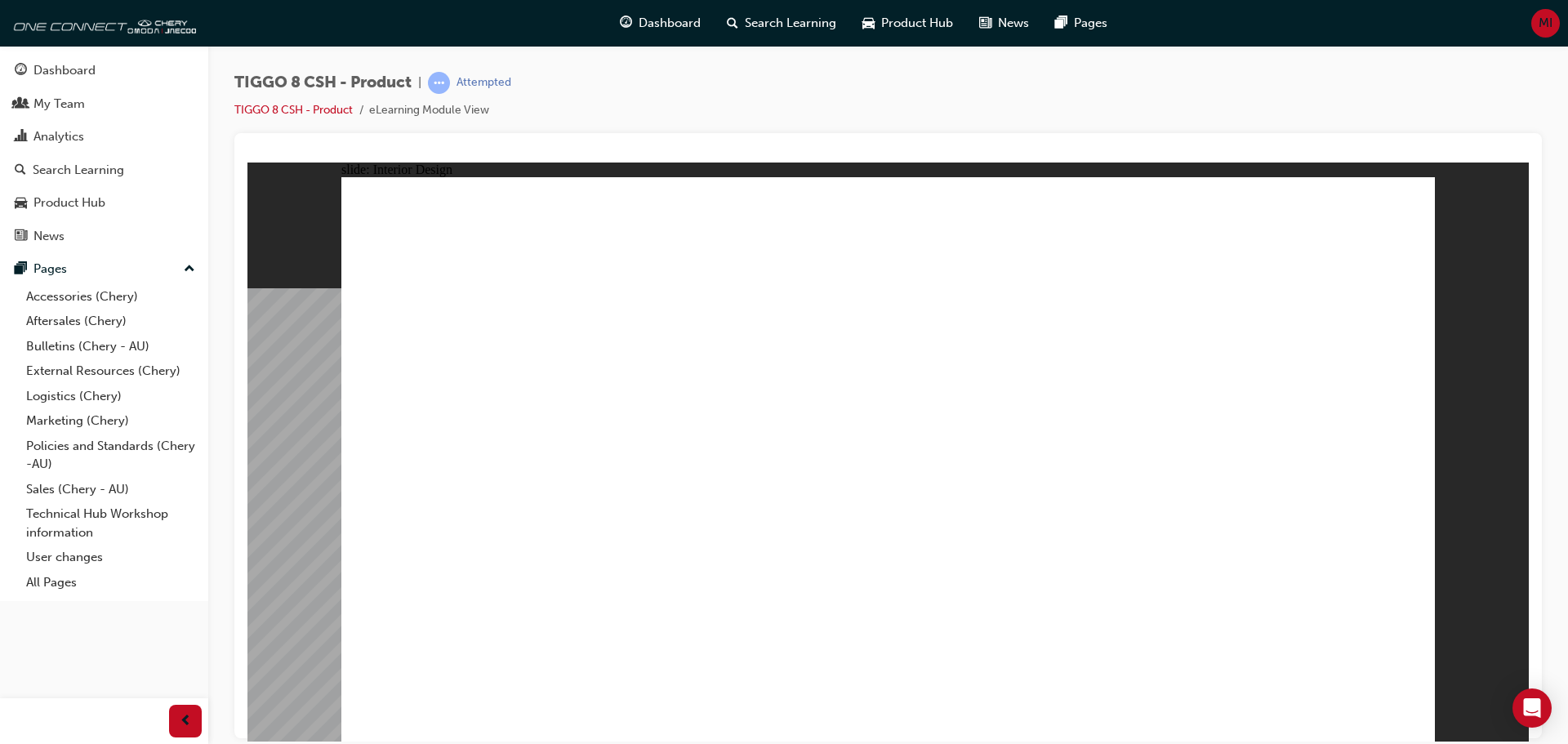
drag, startPoint x: 1134, startPoint y: 471, endPoint x: 1195, endPoint y: 410, distance: 86.3
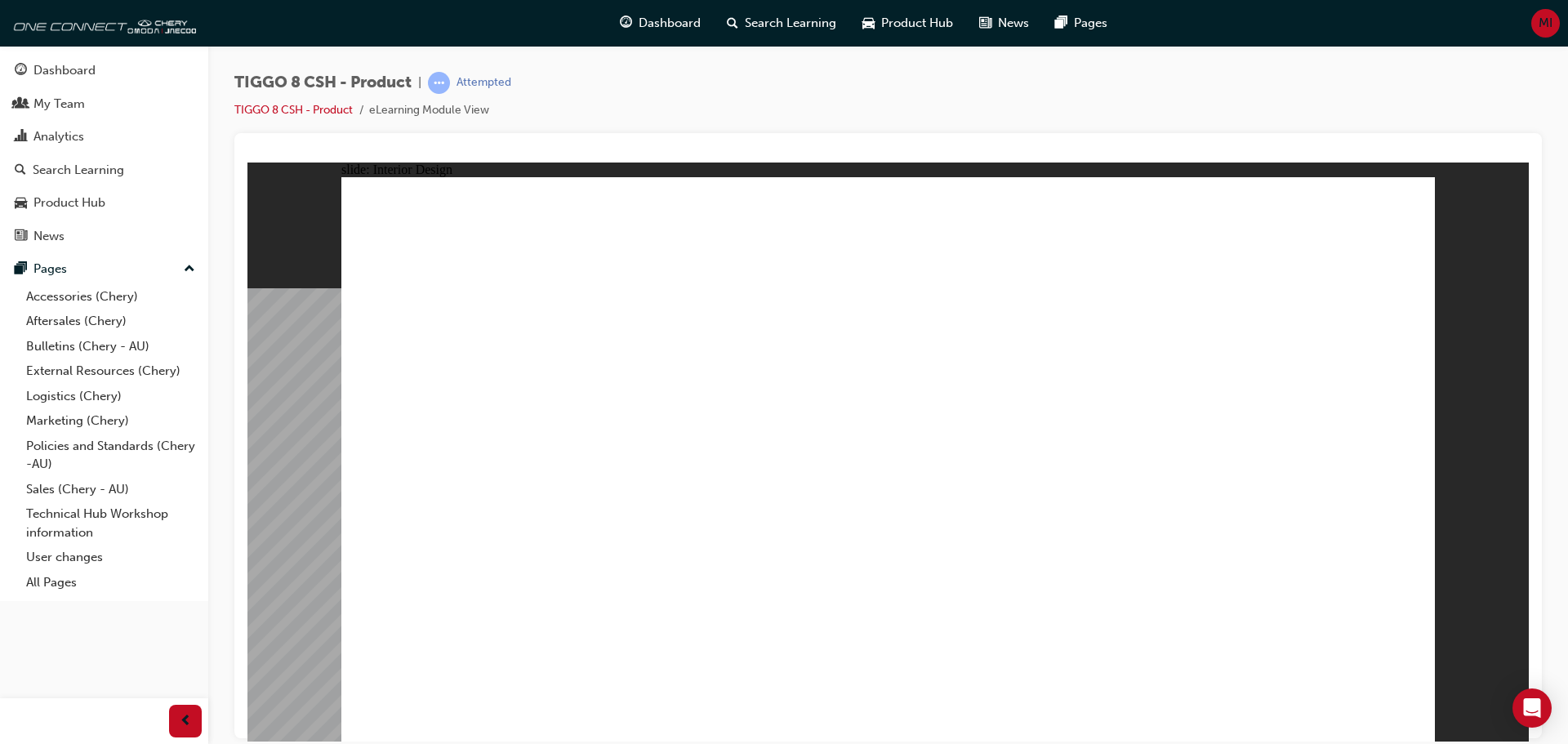
drag, startPoint x: 1303, startPoint y: 721, endPoint x: 324, endPoint y: 411, distance: 1026.9
click at [304, 414] on div "slide: Interior Design T18FL4360.jpg : 360 degree image interaction. free explo…" at bounding box center [888, 451] width 1282 height 579
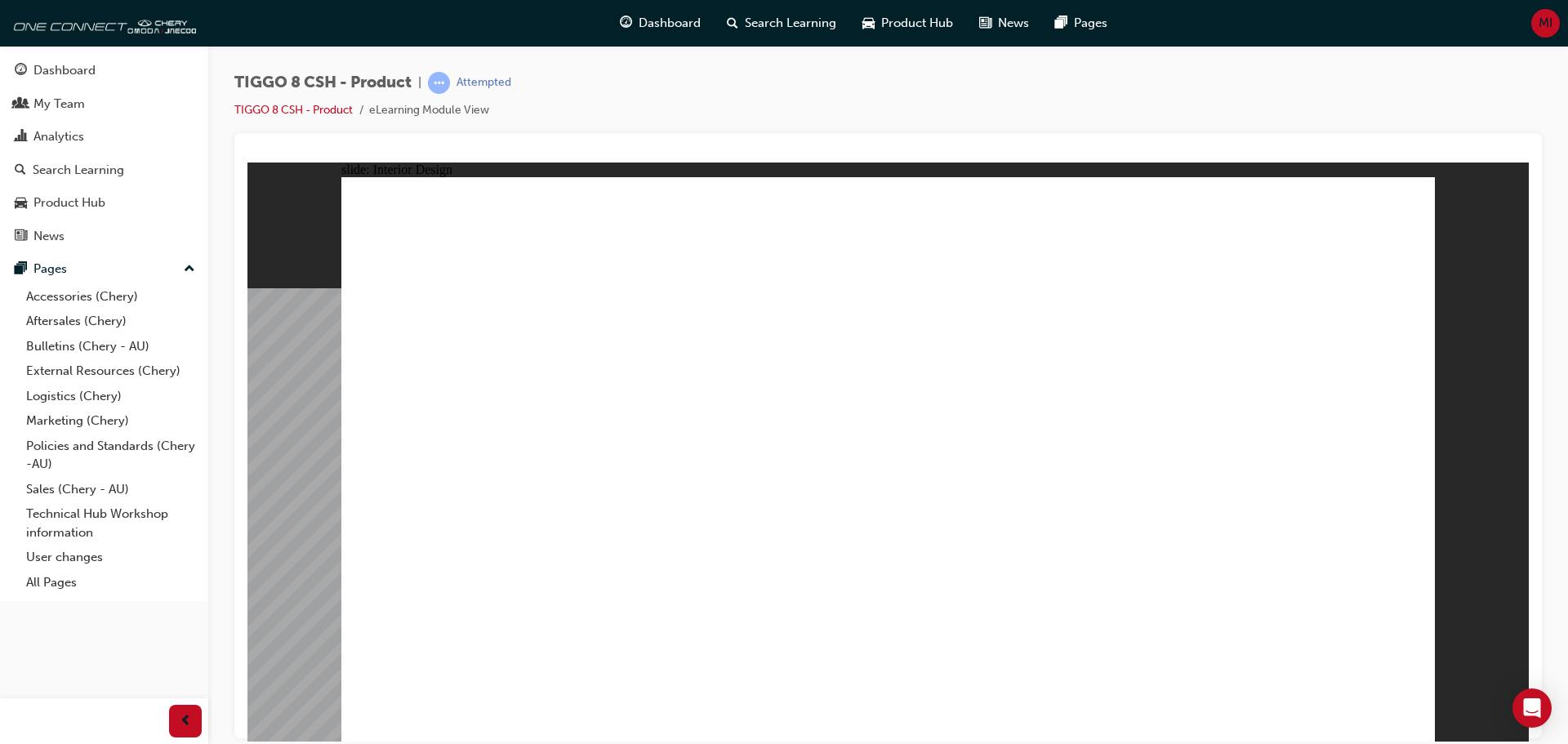
drag, startPoint x: 544, startPoint y: 329, endPoint x: 972, endPoint y: 293, distance: 429.5
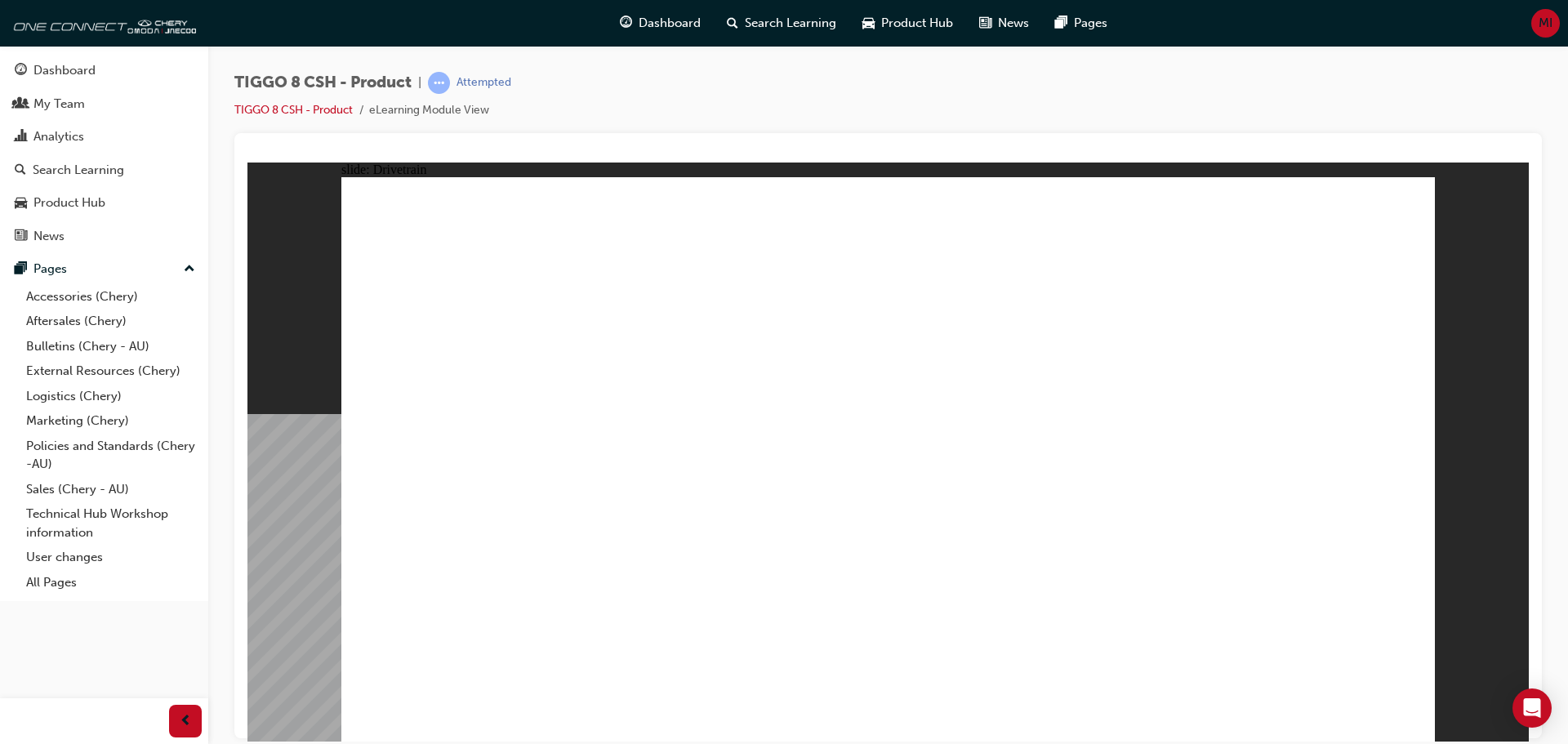
type input "0"
drag, startPoint x: 449, startPoint y: 432, endPoint x: 239, endPoint y: 453, distance: 211.0
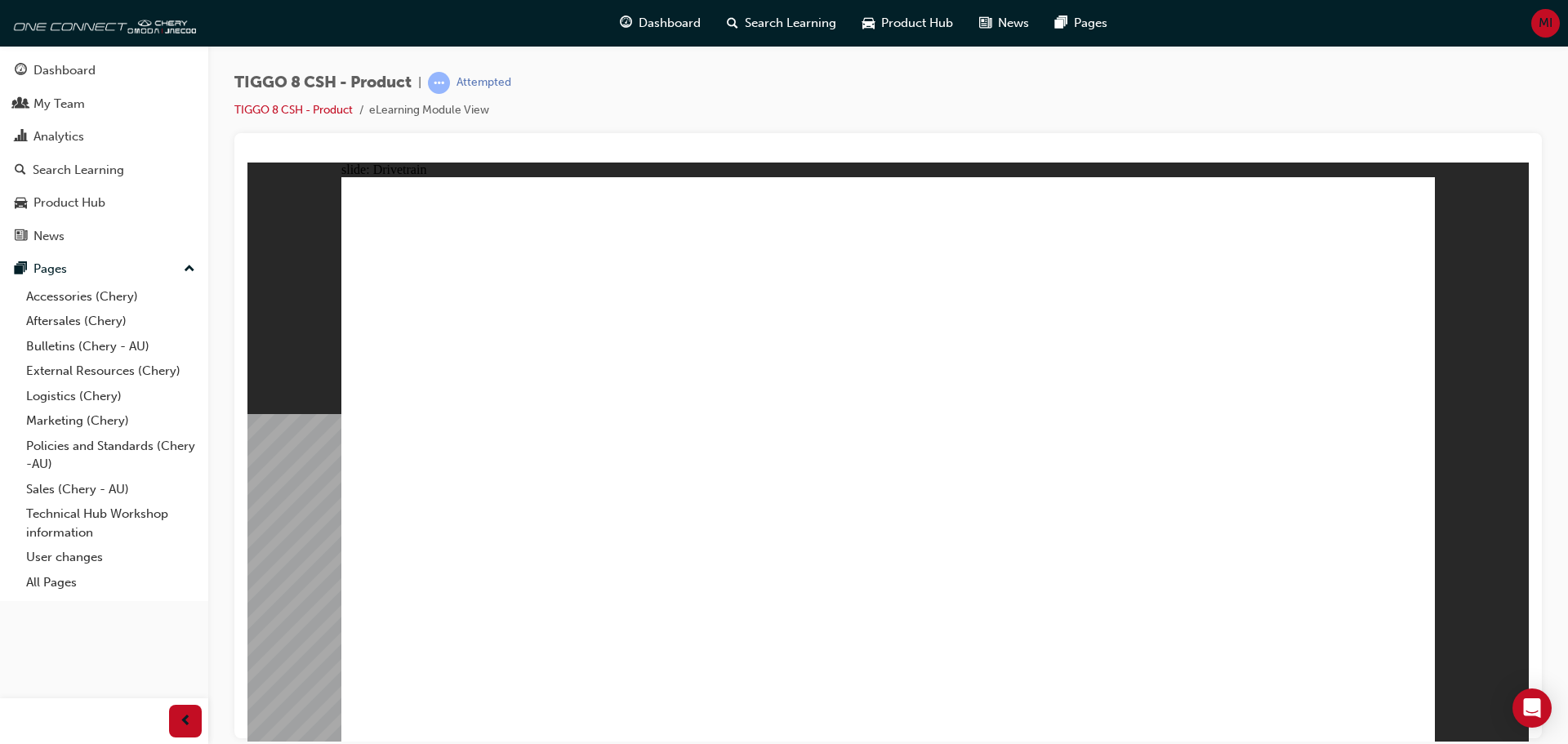
type input "24"
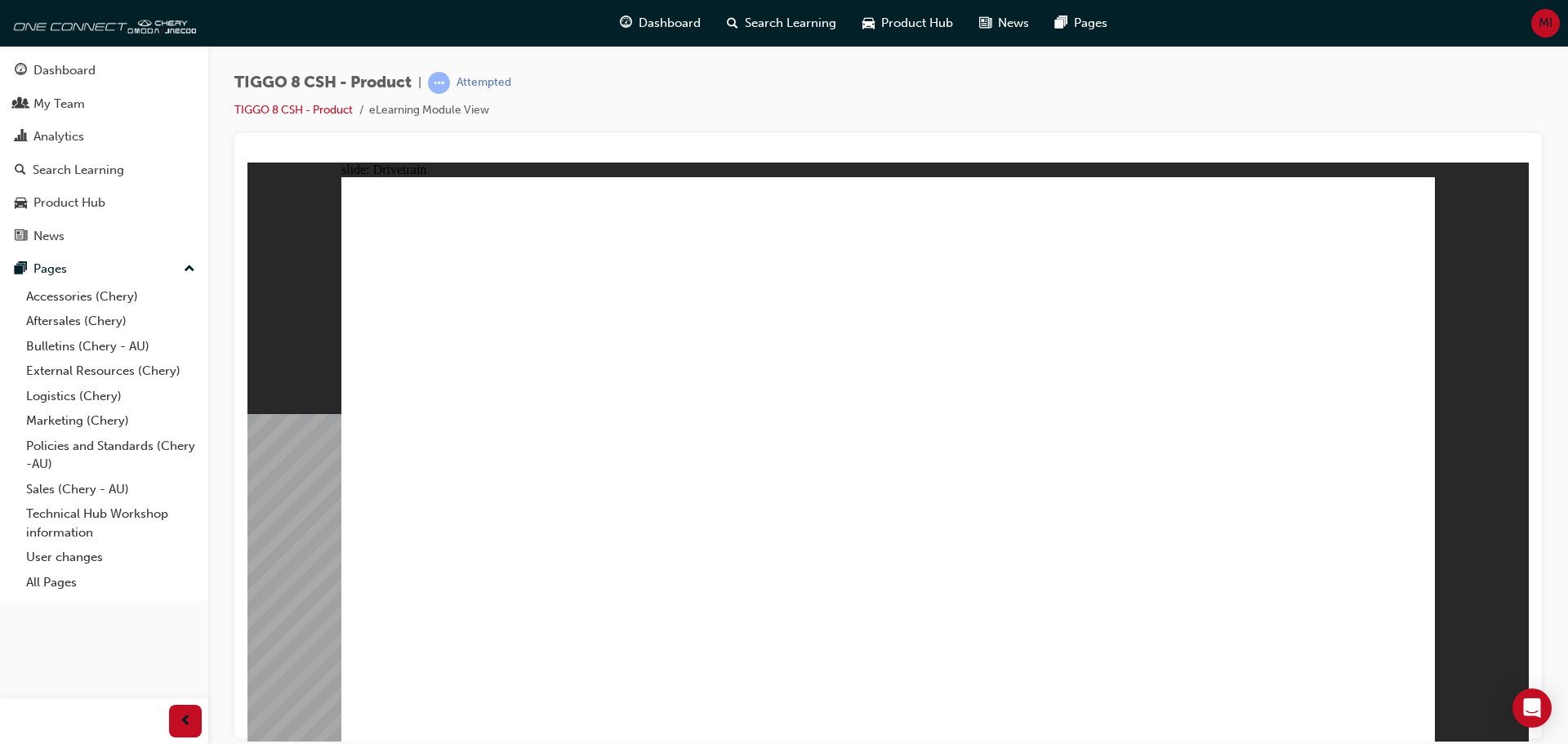
drag, startPoint x: 450, startPoint y: 433, endPoint x: 713, endPoint y: 437, distance: 263.0
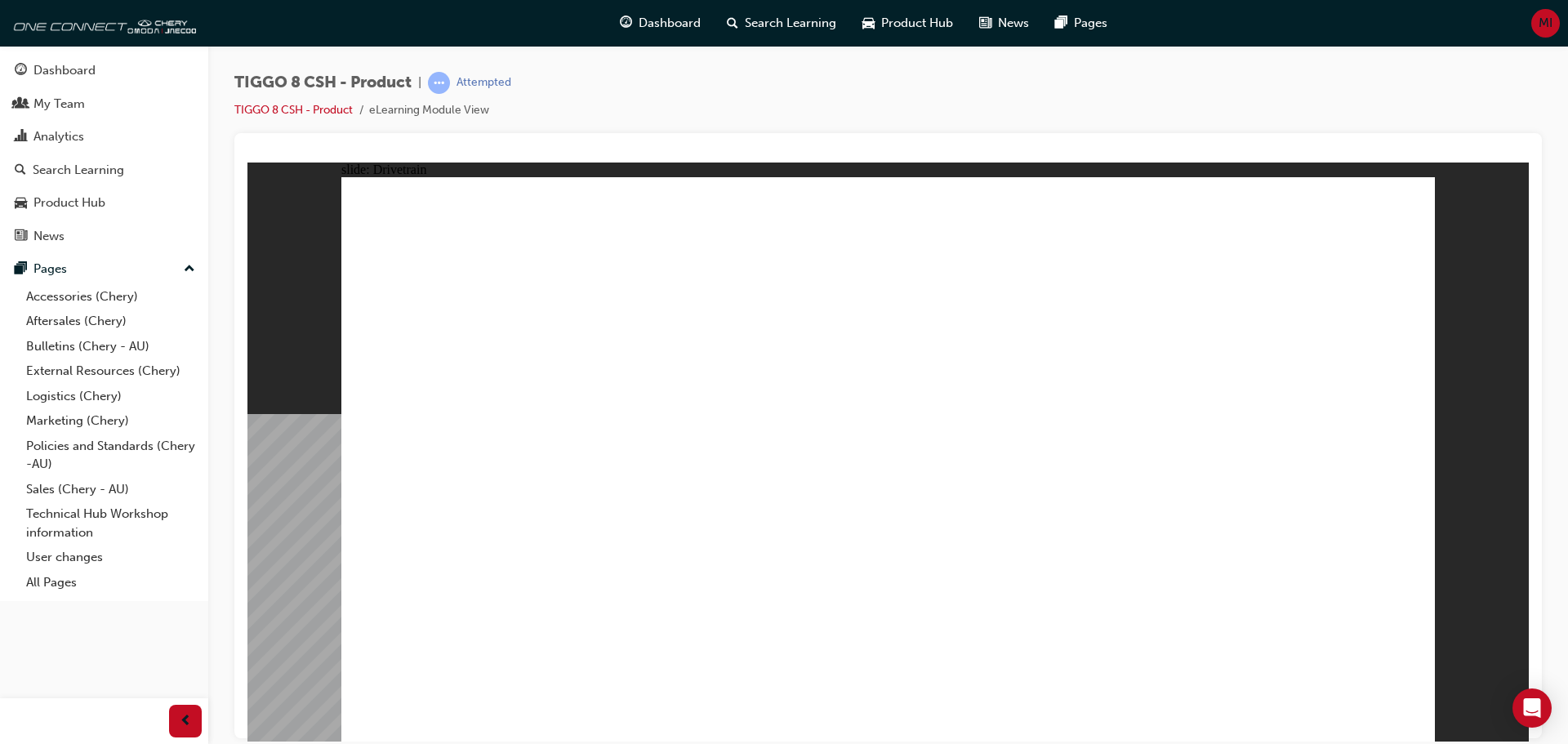
drag, startPoint x: 895, startPoint y: 616, endPoint x: 906, endPoint y: 615, distance: 11.0
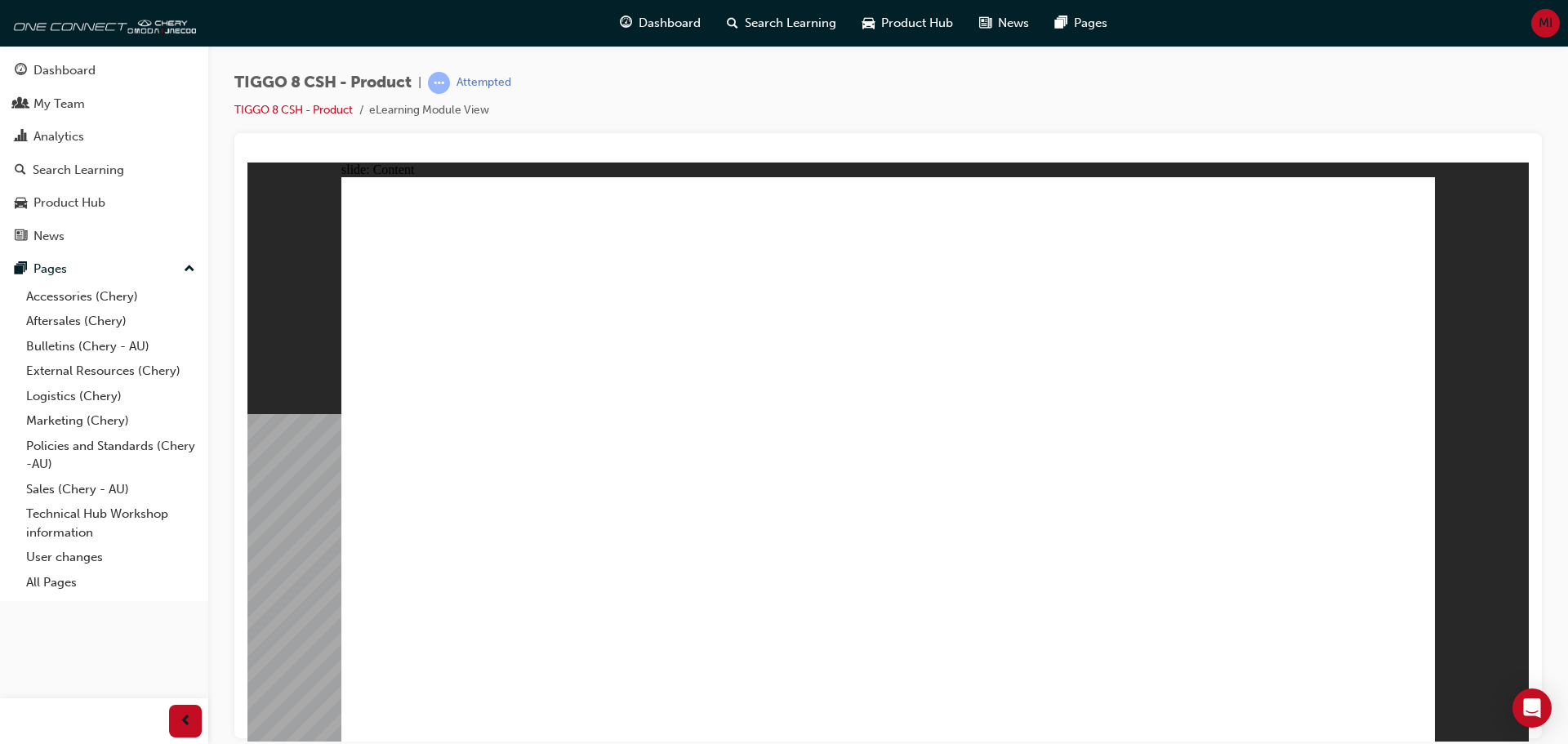
drag, startPoint x: 1414, startPoint y: 719, endPoint x: 1398, endPoint y: 718, distance: 16.0
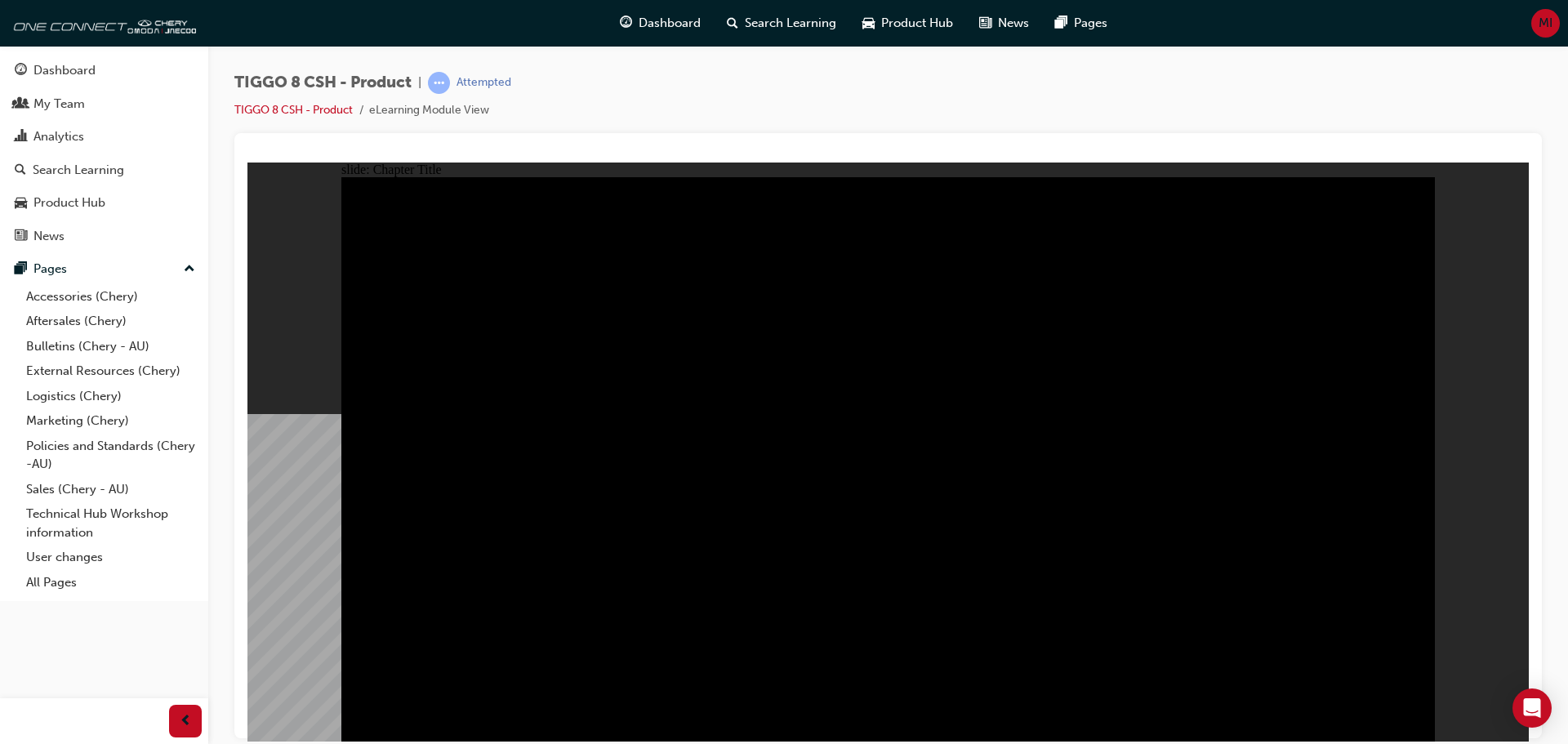
drag, startPoint x: 1072, startPoint y: 662, endPoint x: 1096, endPoint y: 664, distance: 24.1
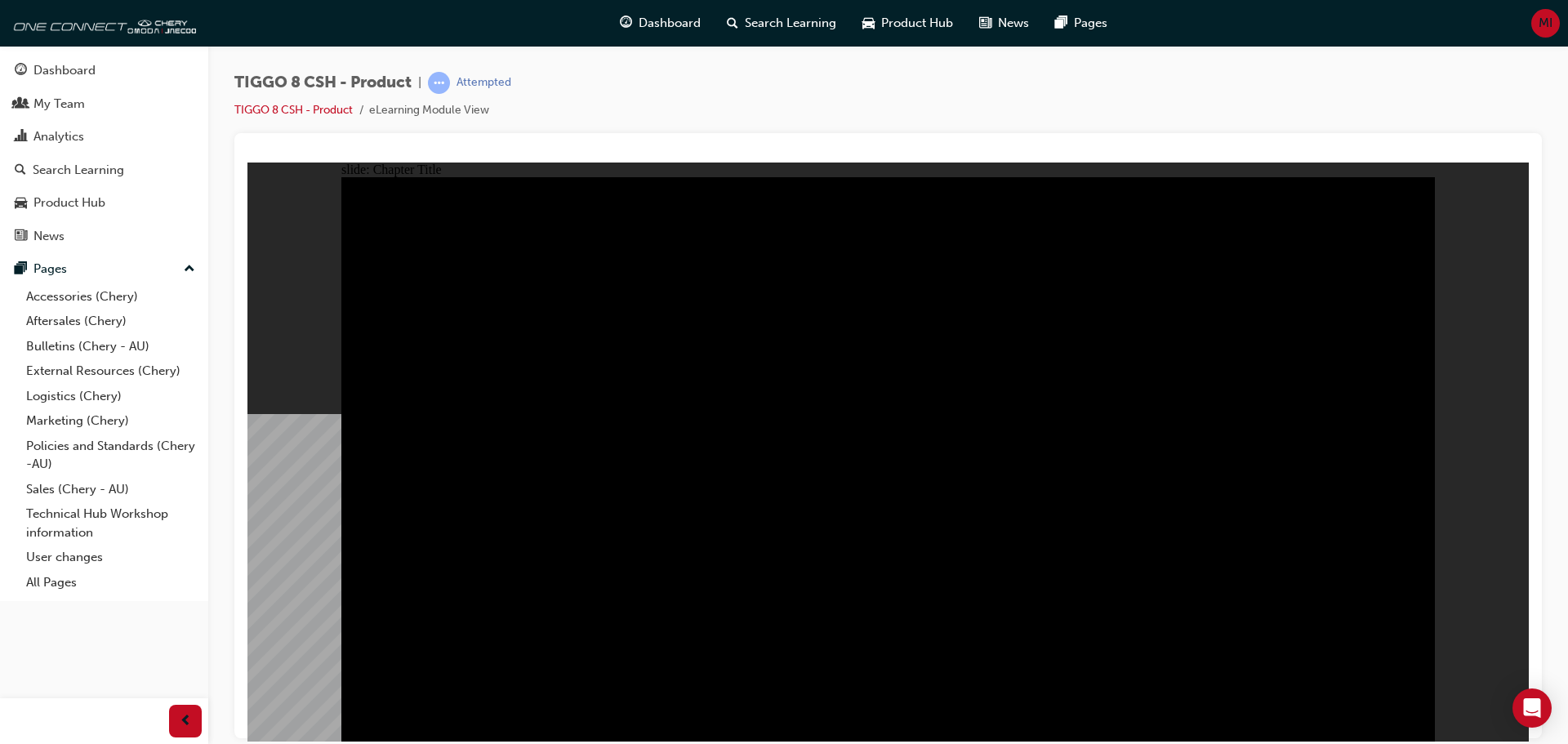
radio input "true"
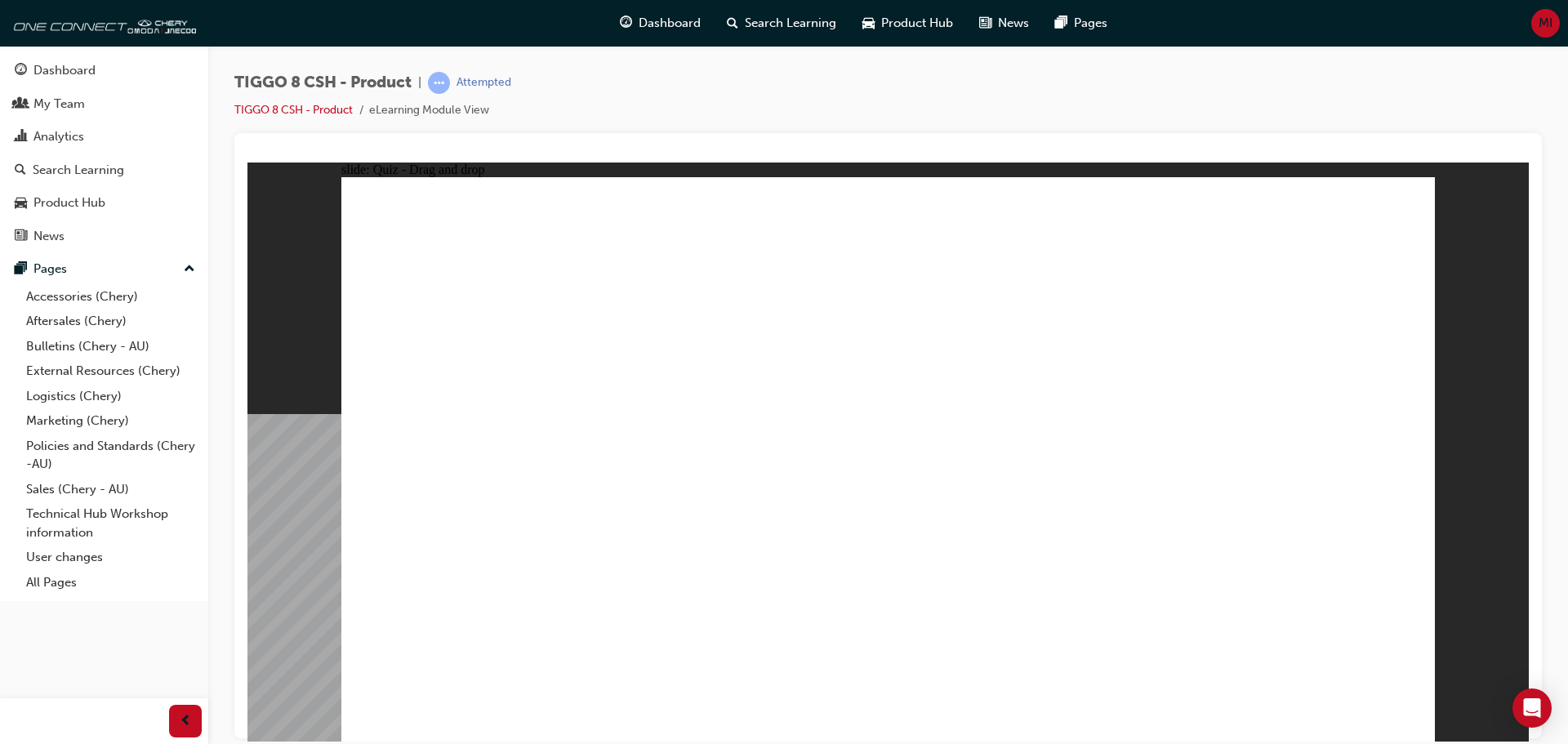
drag, startPoint x: 1077, startPoint y: 241, endPoint x: 696, endPoint y: 491, distance: 455.7
drag, startPoint x: 951, startPoint y: 360, endPoint x: 883, endPoint y: 499, distance: 154.7
drag, startPoint x: 1154, startPoint y: 341, endPoint x: 1276, endPoint y: 474, distance: 180.5
drag, startPoint x: 1286, startPoint y: 247, endPoint x: 442, endPoint y: 502, distance: 881.7
drag, startPoint x: 842, startPoint y: 263, endPoint x: 1065, endPoint y: 493, distance: 320.4
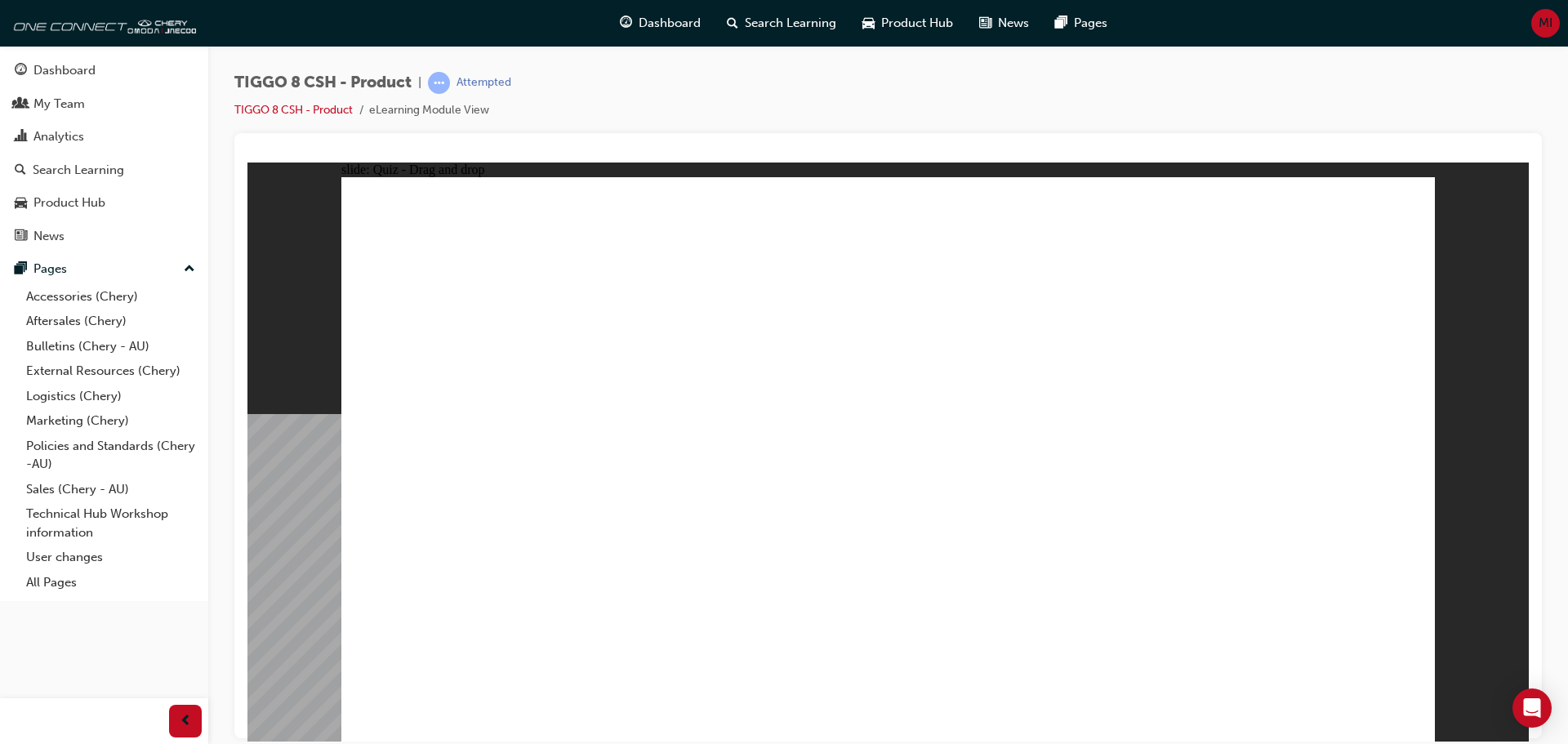
checkbox input "true"
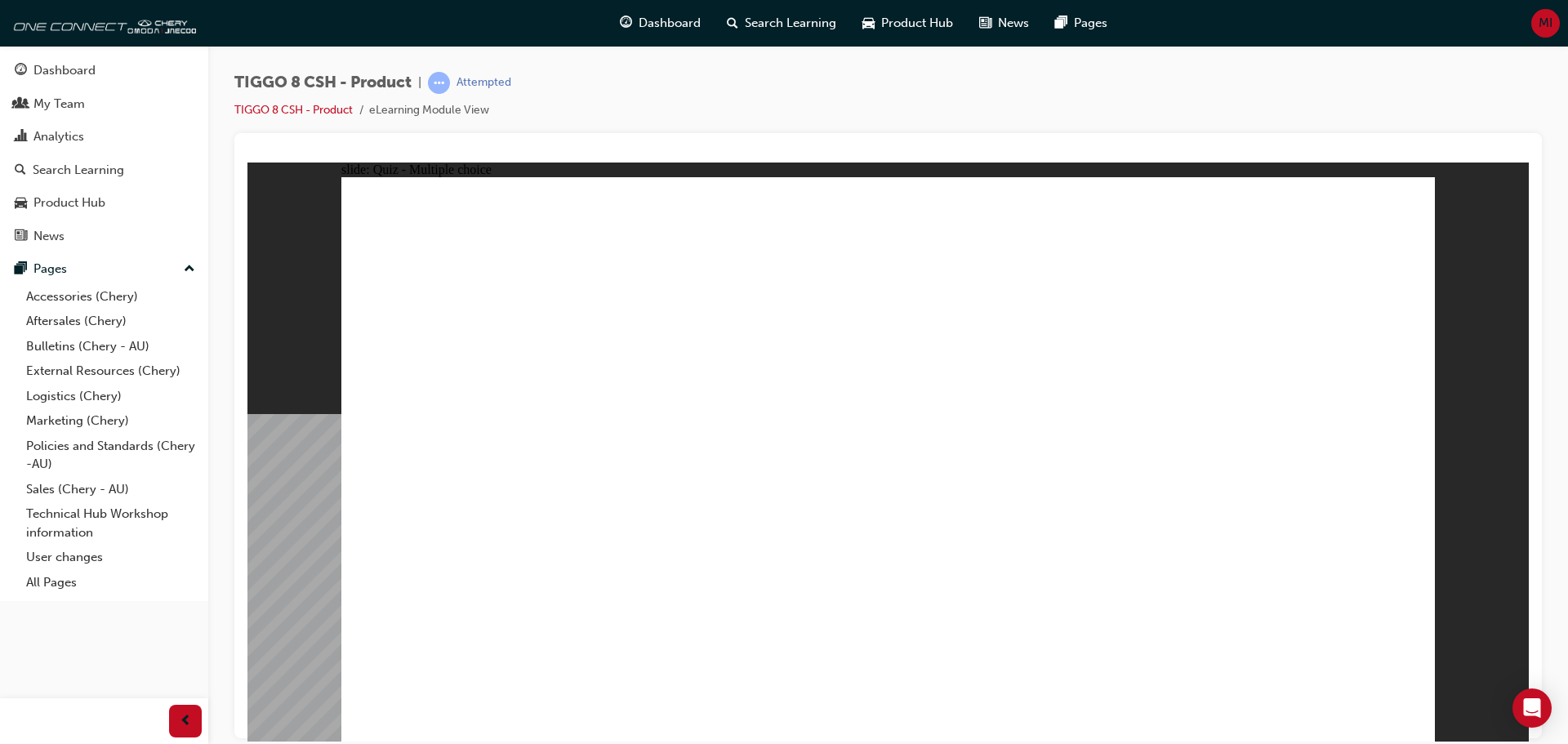
radio input "true"
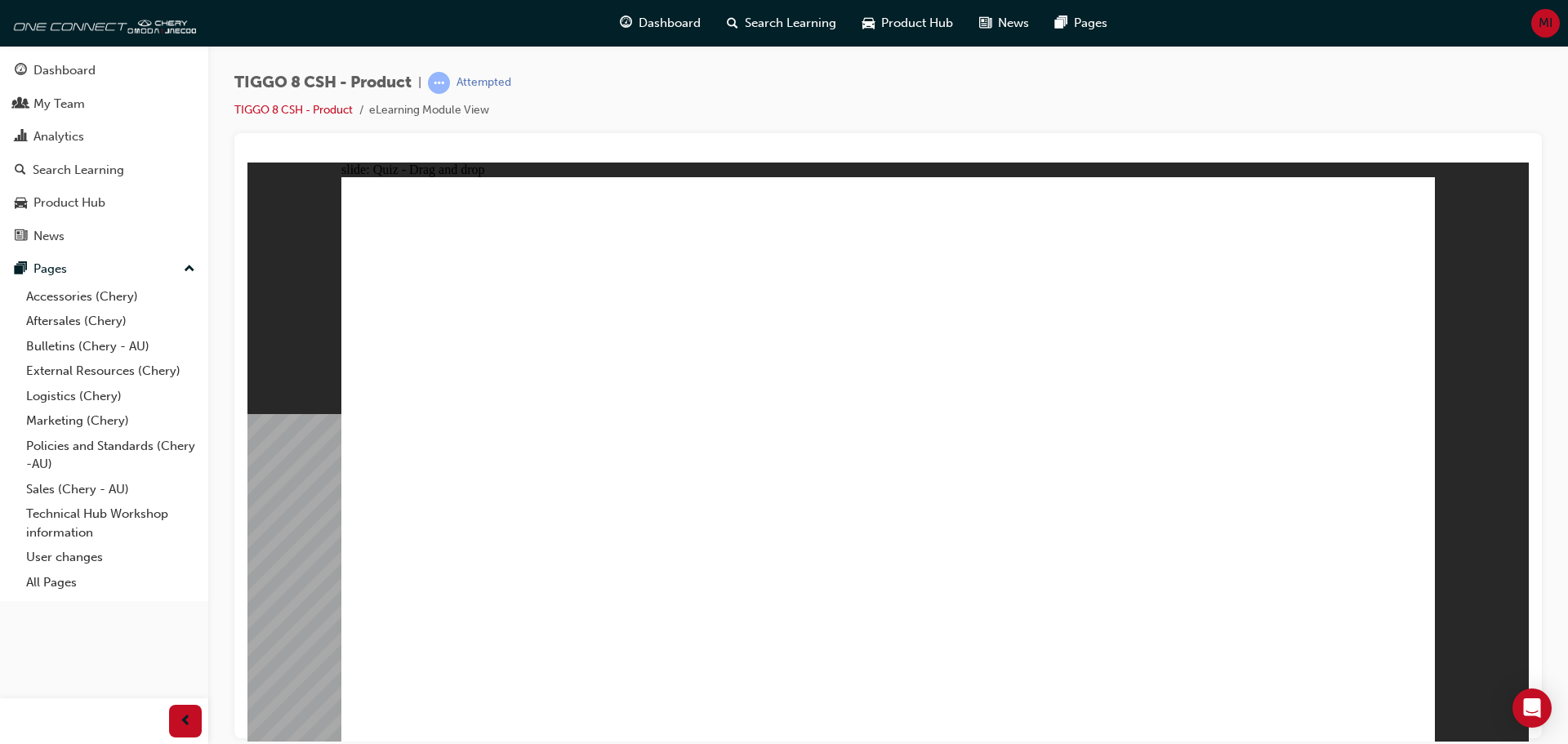
drag, startPoint x: 888, startPoint y: 231, endPoint x: 1039, endPoint y: 591, distance: 390.4
drag, startPoint x: 1129, startPoint y: 235, endPoint x: 1110, endPoint y: 601, distance: 366.5
drag, startPoint x: 1276, startPoint y: 241, endPoint x: 1082, endPoint y: 596, distance: 404.6
drag, startPoint x: 1093, startPoint y: 312, endPoint x: 1100, endPoint y: 562, distance: 250.1
drag, startPoint x: 1032, startPoint y: 277, endPoint x: 1022, endPoint y: 618, distance: 341.1
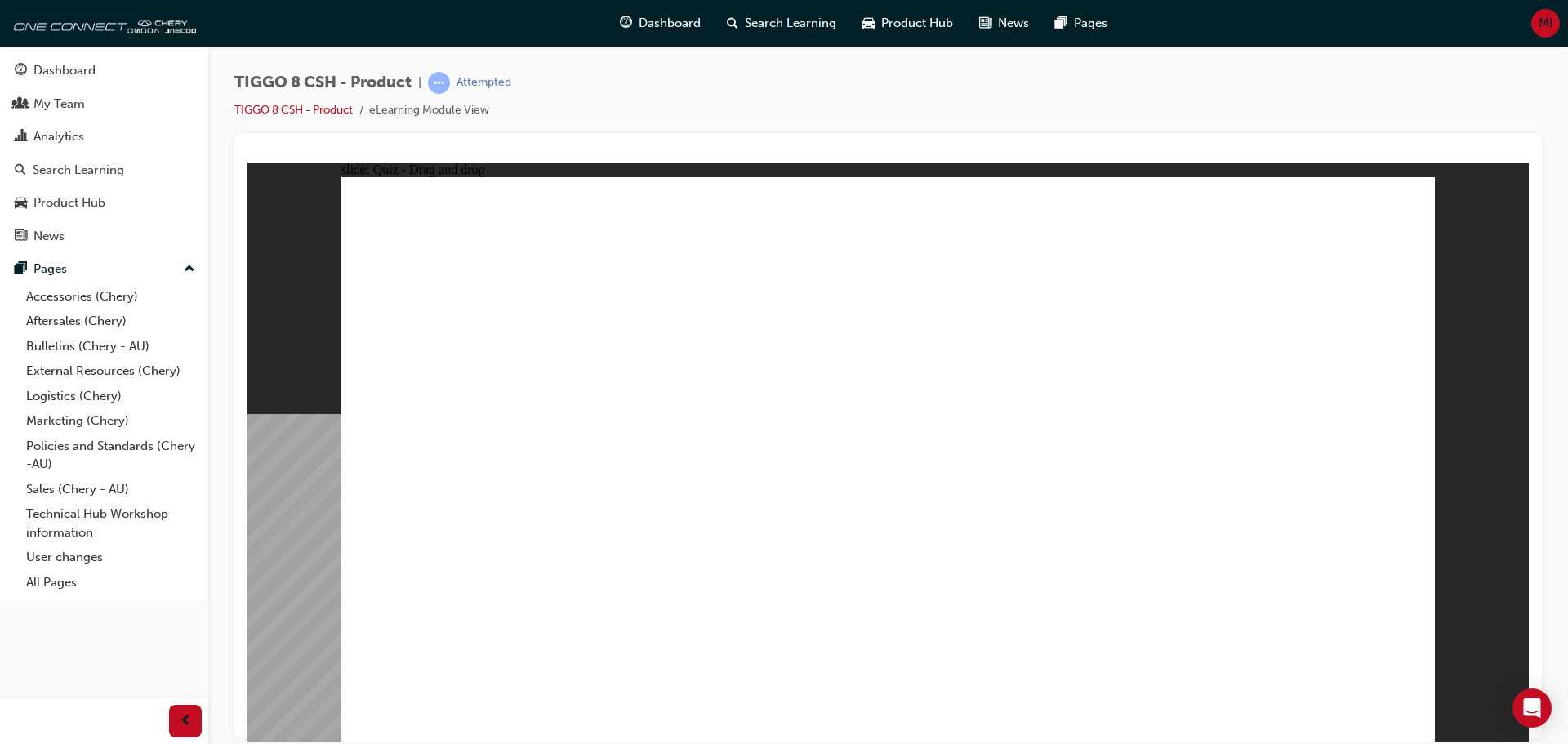
drag, startPoint x: 1235, startPoint y: 283, endPoint x: 1134, endPoint y: 570, distance: 304.3
drag, startPoint x: 925, startPoint y: 276, endPoint x: 941, endPoint y: 601, distance: 325.4
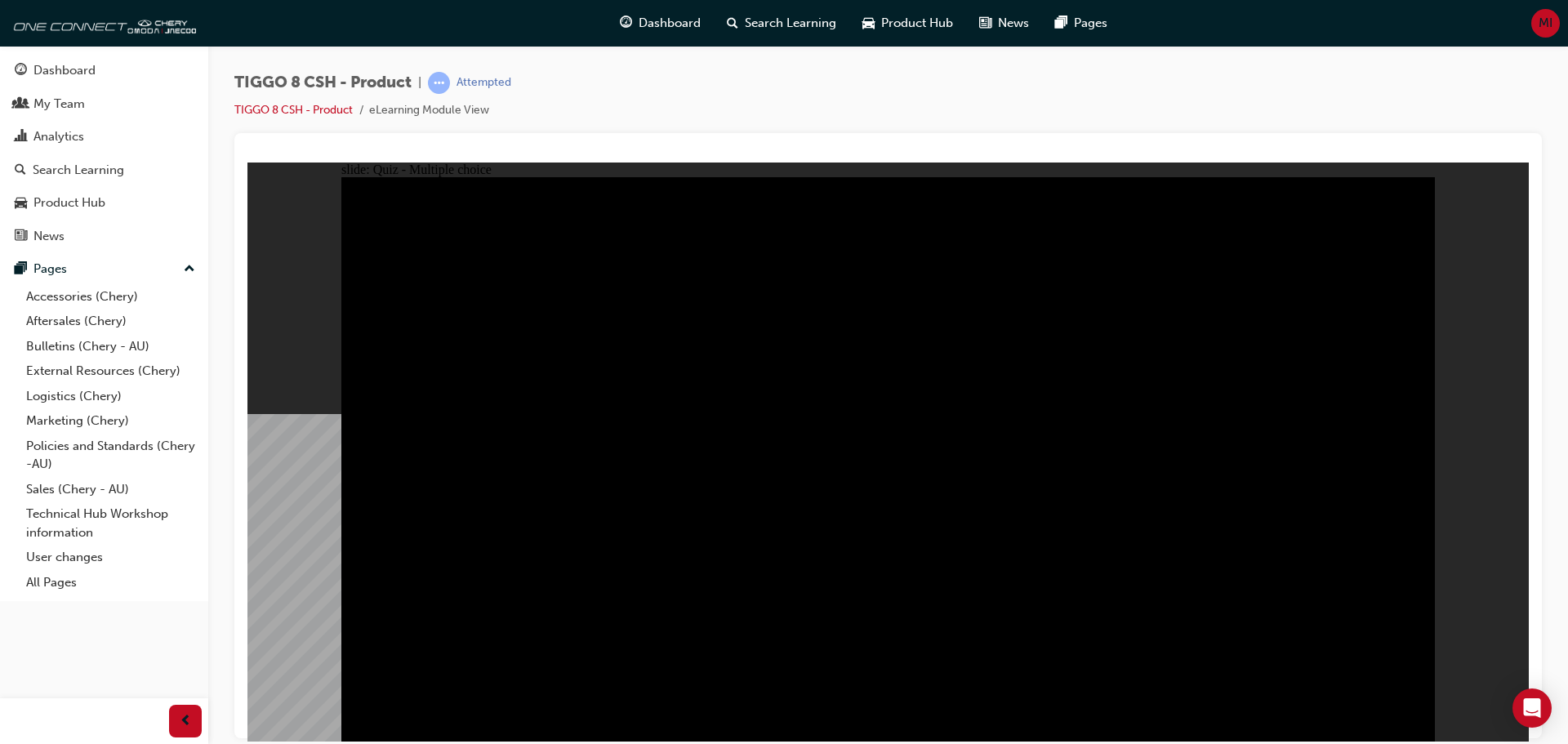
radio input "true"
drag, startPoint x: 1155, startPoint y: 293, endPoint x: 944, endPoint y: 407, distance: 239.8
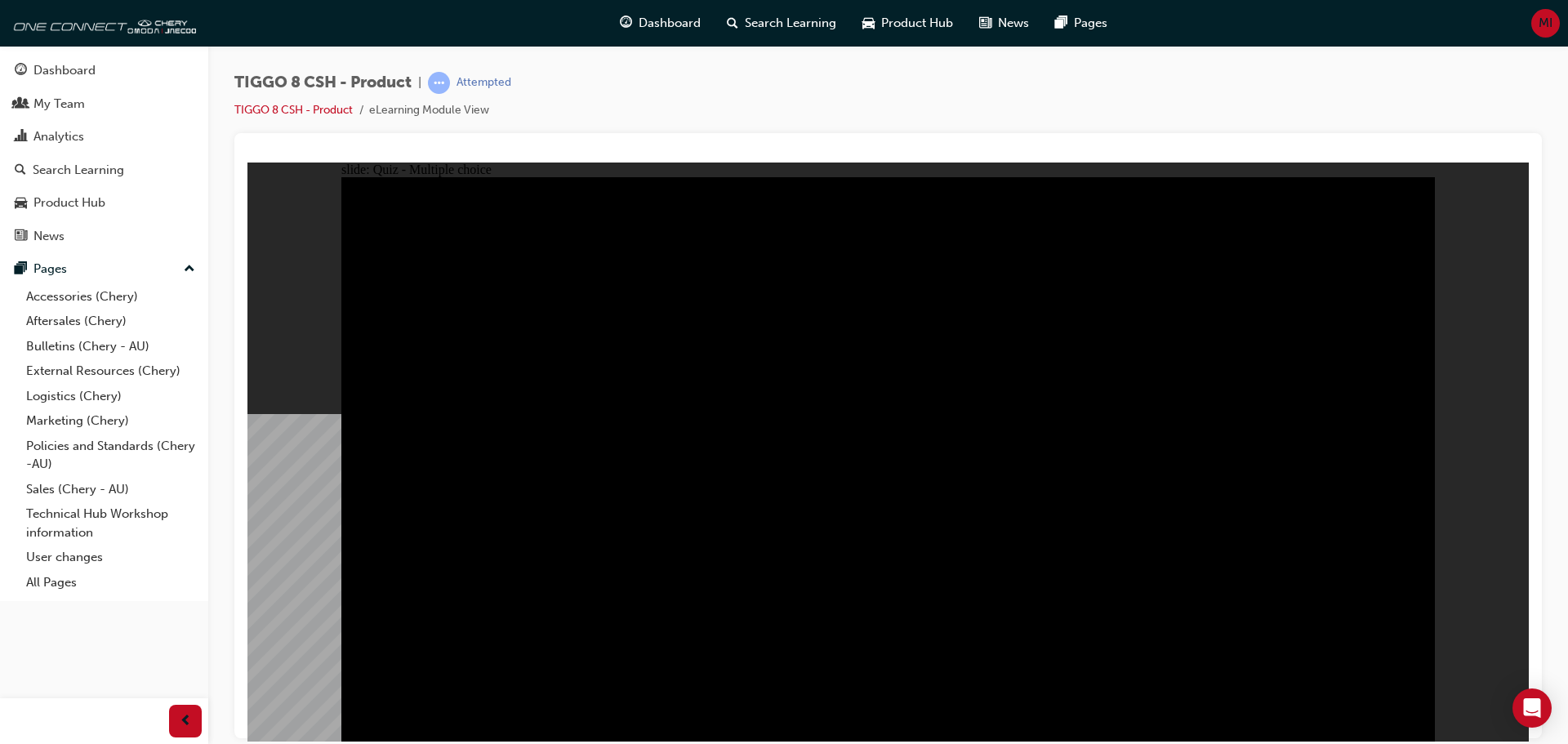
radio input "true"
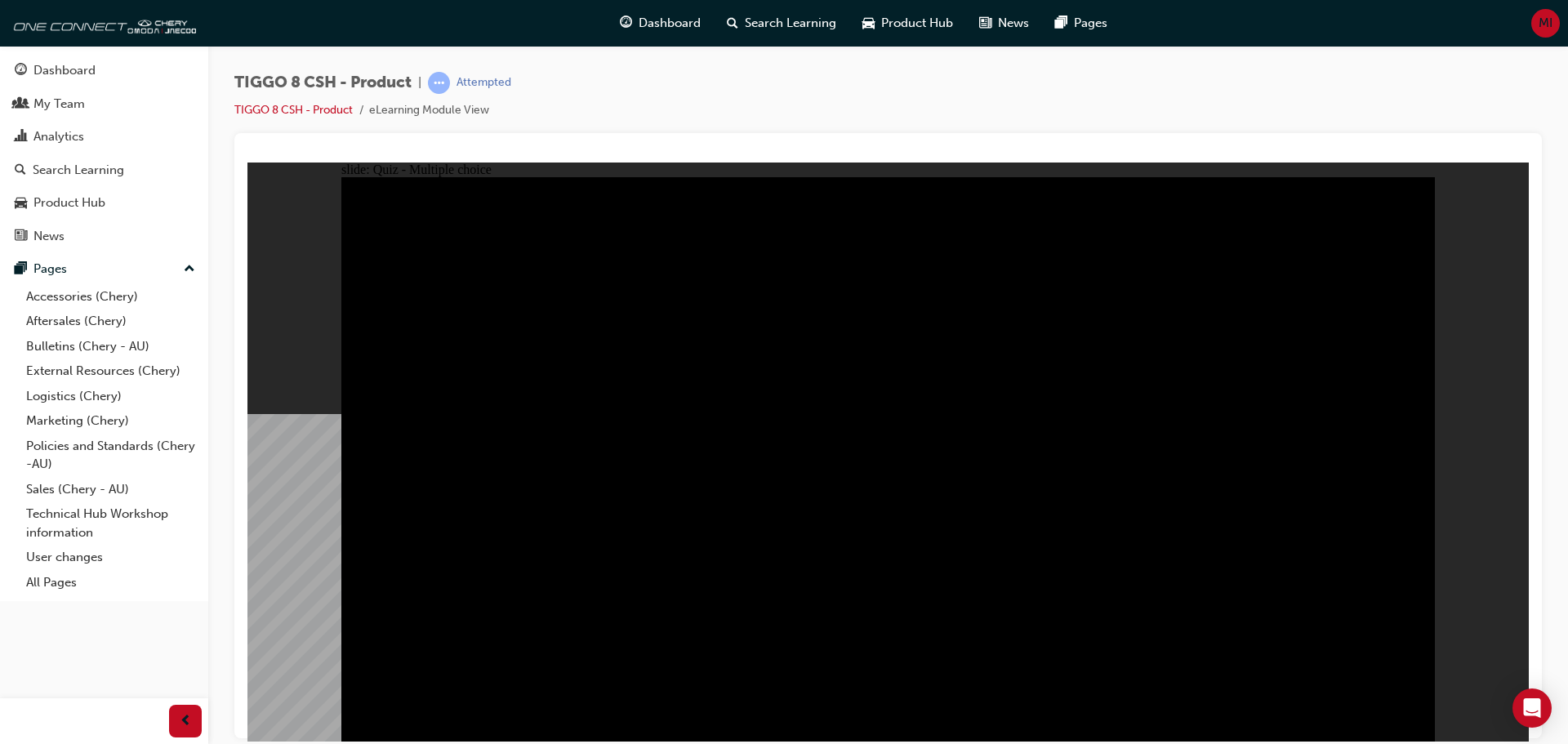
radio input "true"
checkbox input "true"
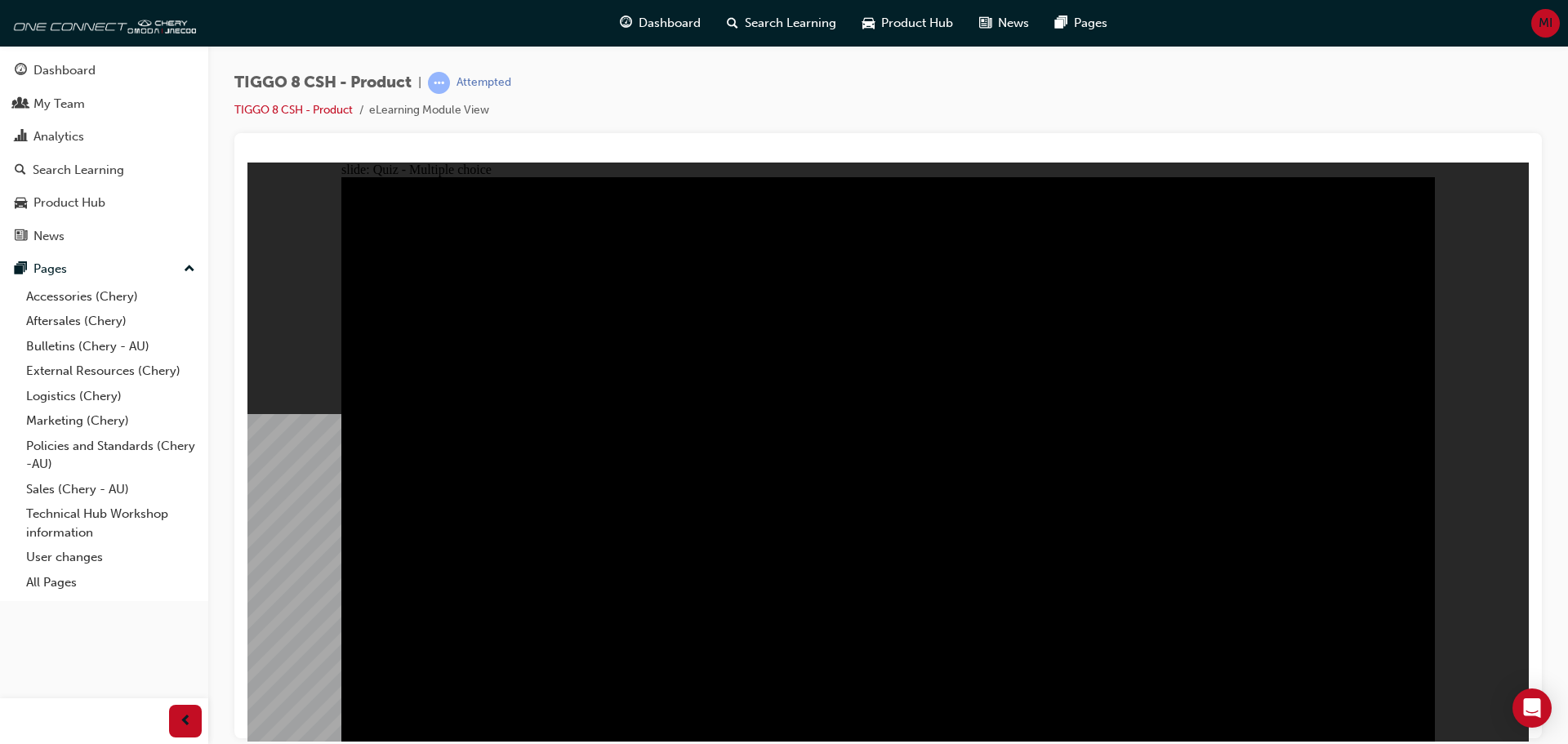
checkbox input "true"
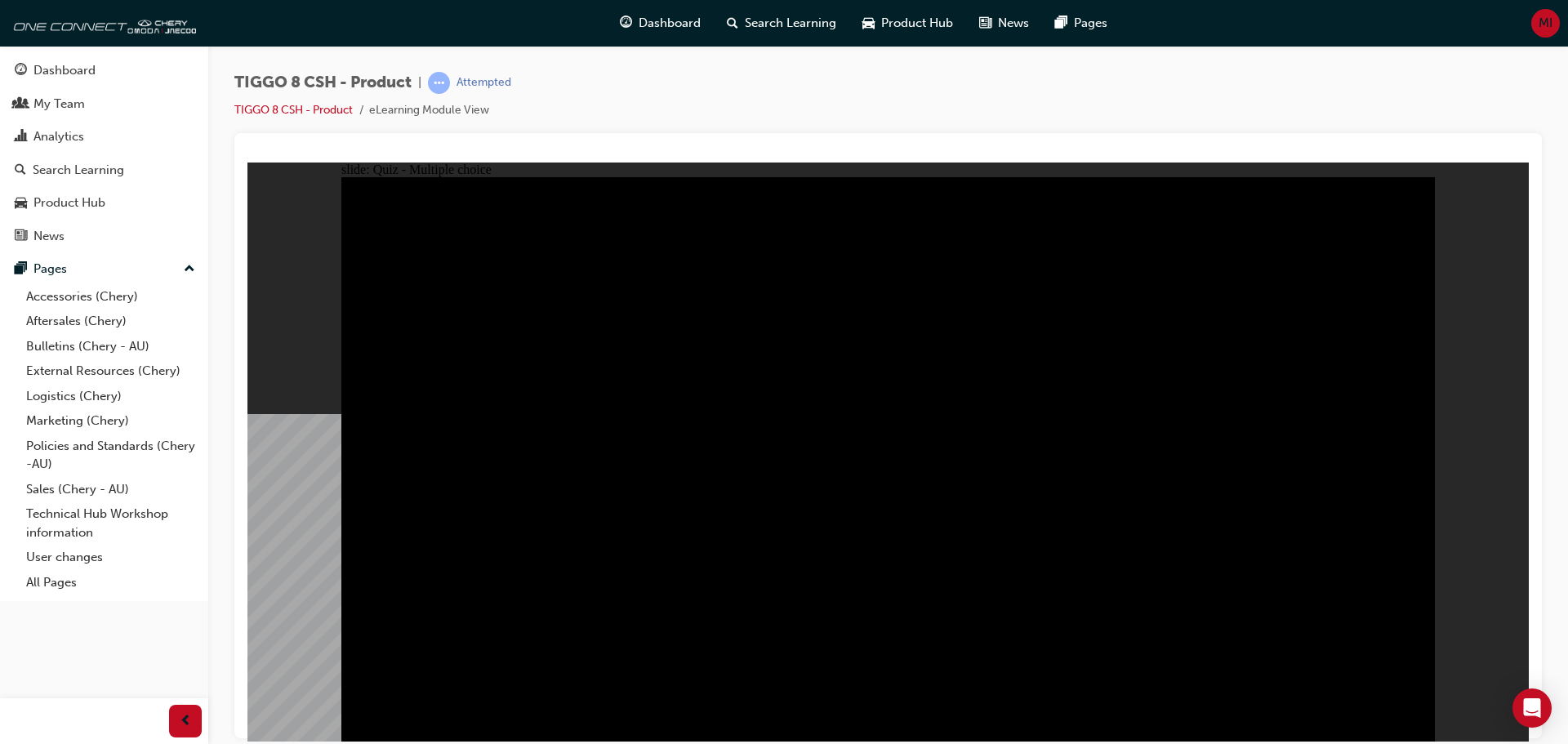
checkbox input "true"
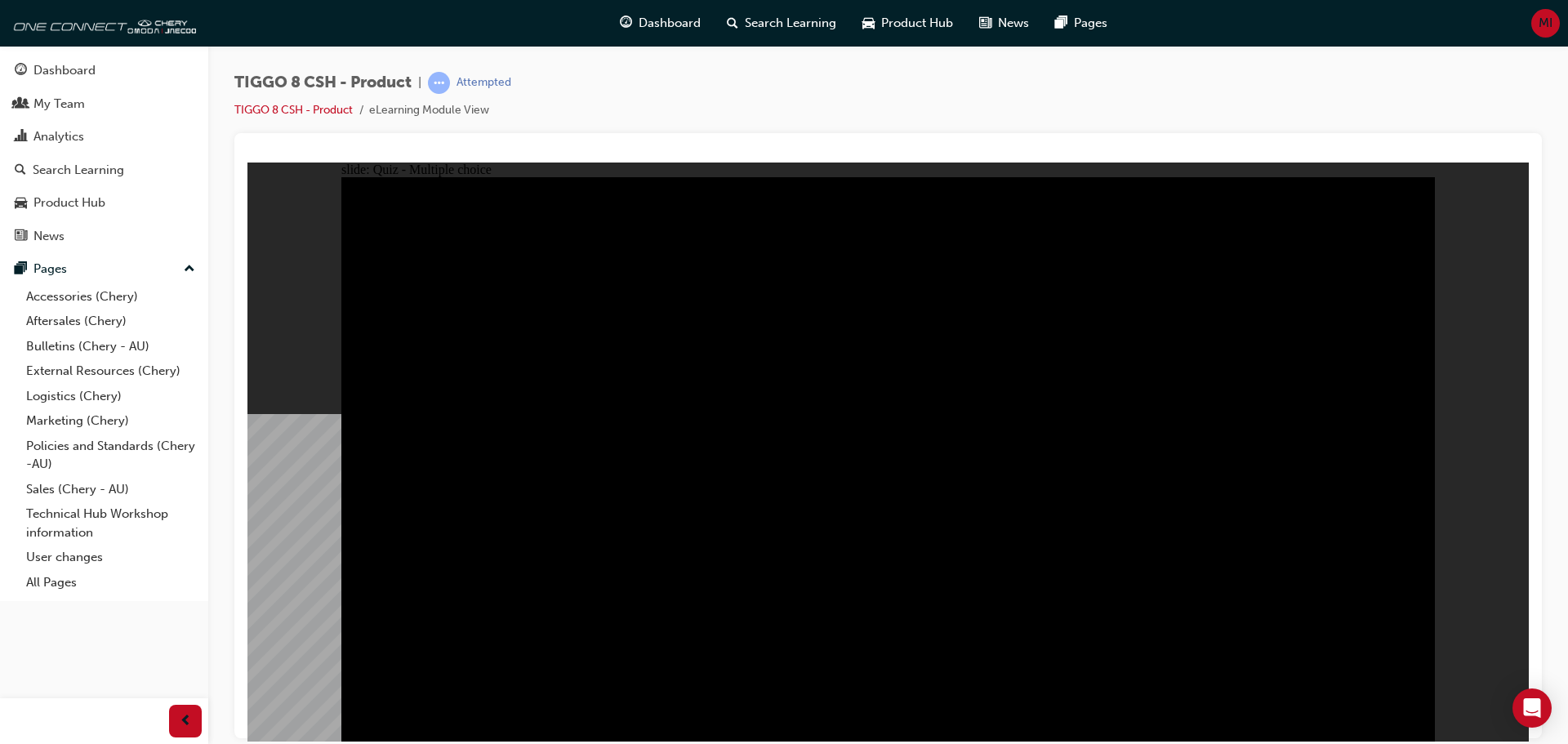
checkbox input "true"
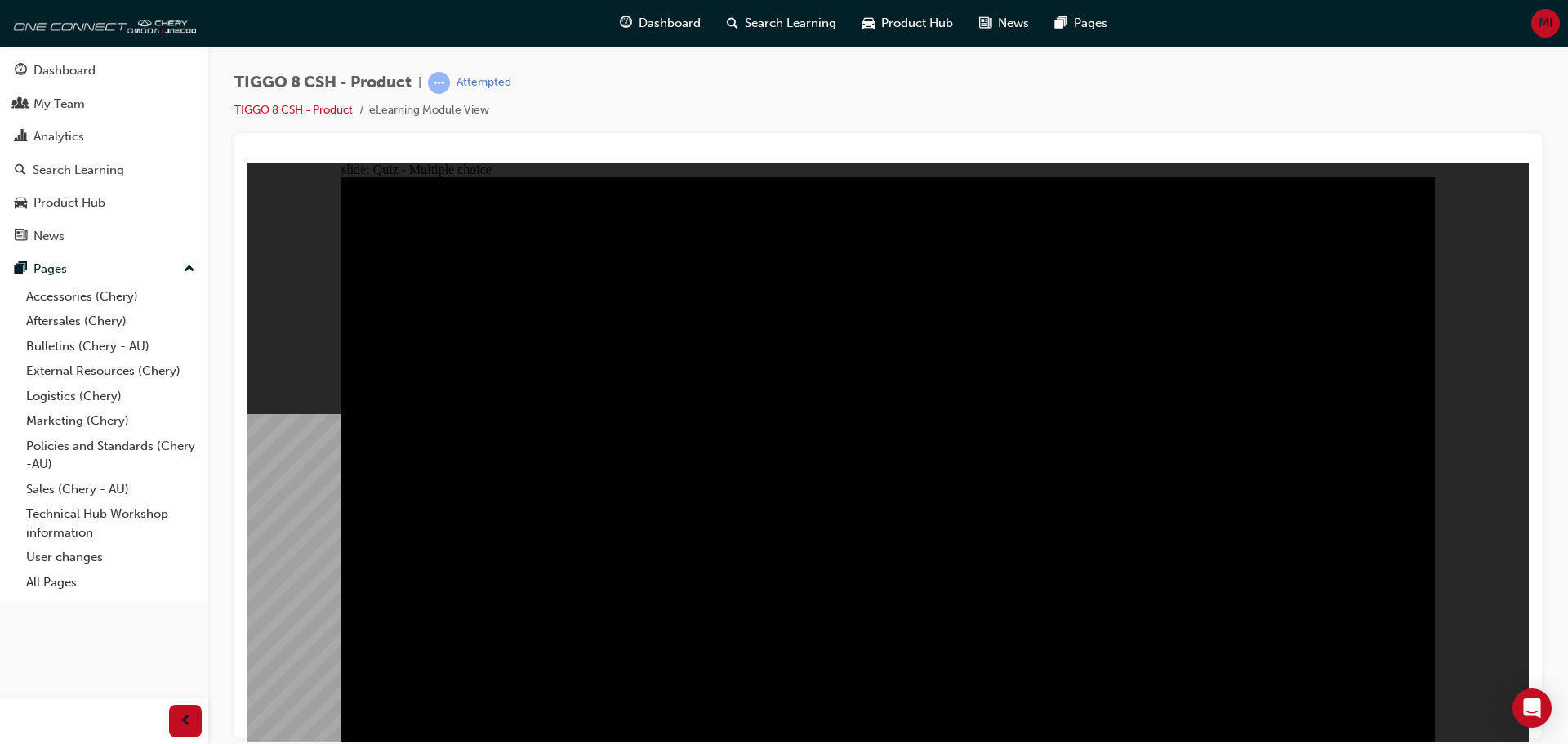
drag, startPoint x: 893, startPoint y: 576, endPoint x: 891, endPoint y: 556, distance: 20.1
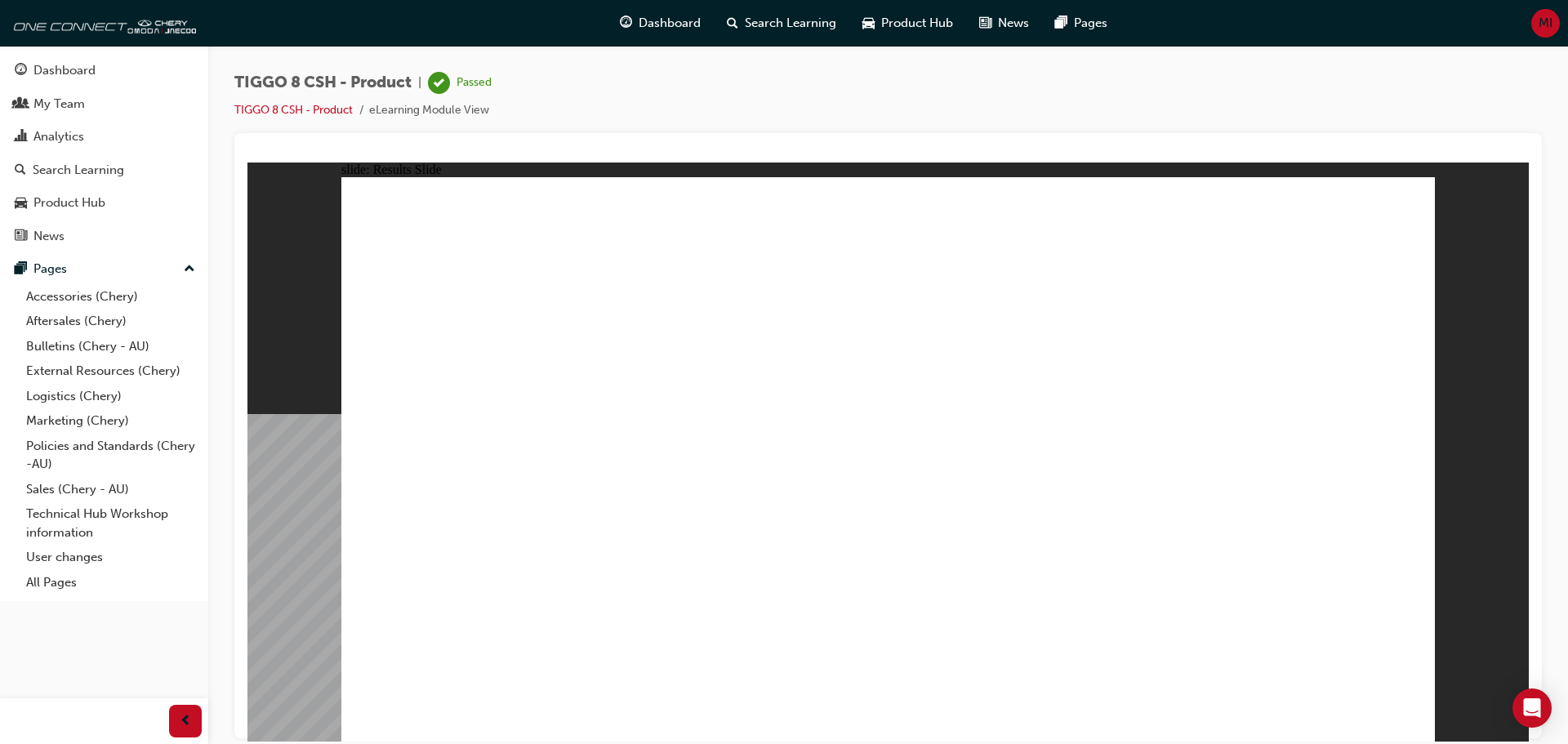
click at [118, 66] on div "Dashboard" at bounding box center [104, 70] width 179 height 21
